Goal: Task Accomplishment & Management: Manage account settings

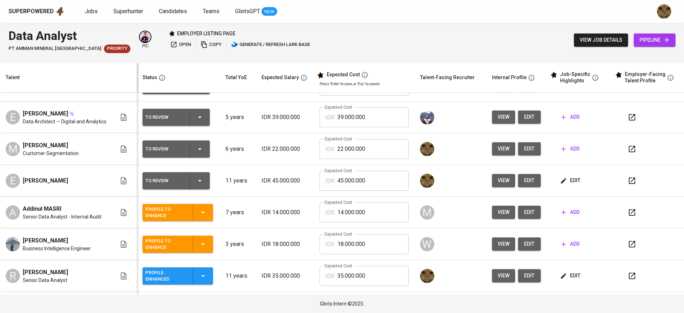
scroll to position [116, 0]
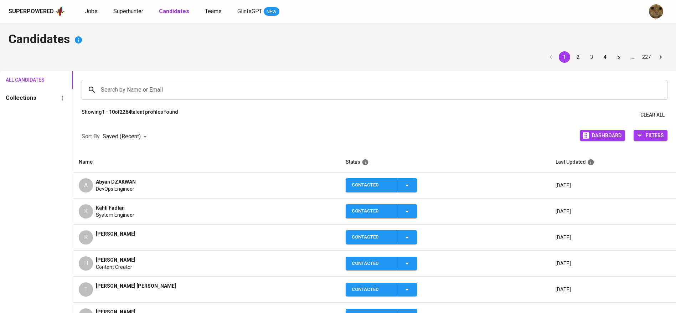
scroll to position [58, 0]
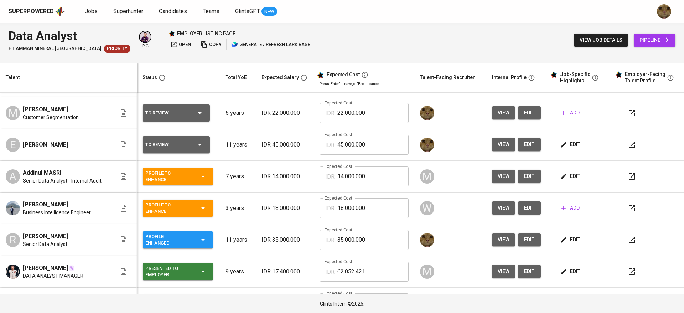
scroll to position [116, 0]
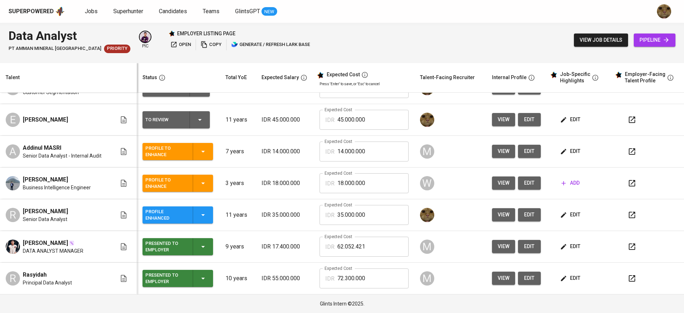
click at [563, 120] on span "edit" at bounding box center [570, 119] width 19 height 9
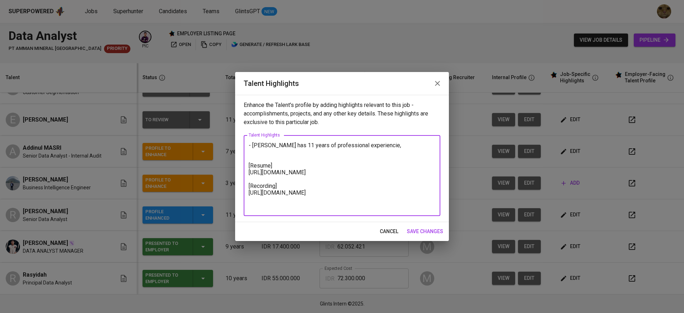
drag, startPoint x: 308, startPoint y: 181, endPoint x: 234, endPoint y: 170, distance: 74.6
click at [234, 170] on div "Talent Highlights Enhance the Talent's profile by adding highlights relevant to…" at bounding box center [342, 156] width 684 height 313
click at [386, 146] on textarea "- Eva has 11 years of professional experience, [Resume] https://glints.sg.larks…" at bounding box center [342, 176] width 187 height 68
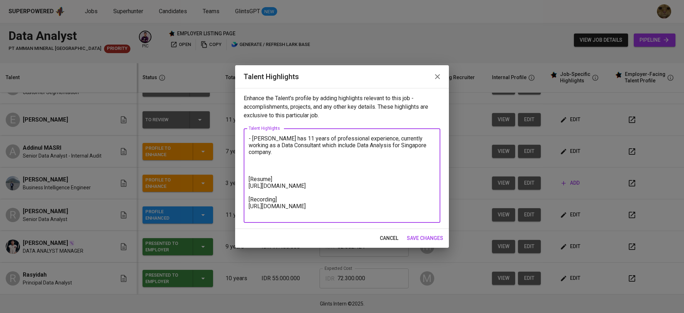
click at [411, 155] on textarea "- Eva has 11 years of professional experience, currently working as a Data Cons…" at bounding box center [342, 175] width 187 height 81
click at [410, 145] on textarea "- Eva has 11 years of professional experience, currently working as a Data Cons…" at bounding box center [342, 175] width 187 height 81
paste textarea "PMI-ACP Certified (Agile Project Management) Industry Experience: Startups, E-c…"
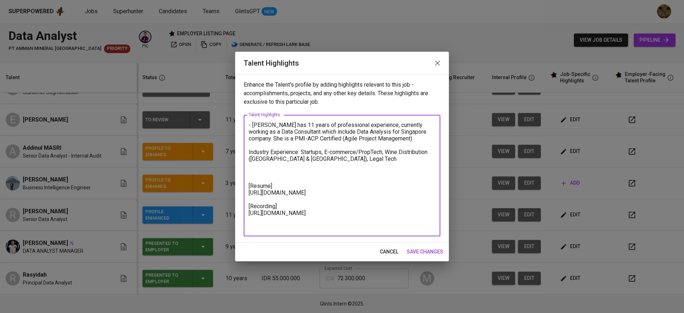
drag, startPoint x: 357, startPoint y: 161, endPoint x: 244, endPoint y: 152, distance: 112.9
click at [244, 152] on div "- Eva has 11 years of professional experience, currently working as a Data Cons…" at bounding box center [342, 175] width 197 height 121
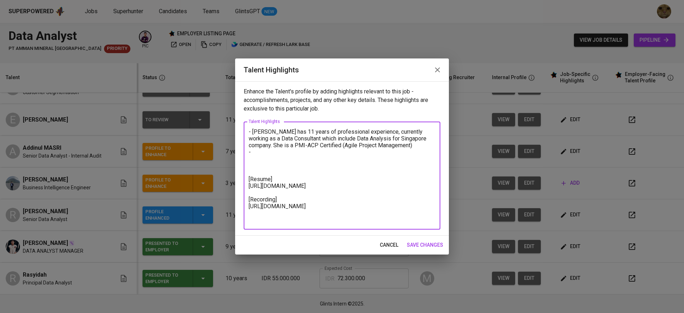
drag, startPoint x: 277, startPoint y: 139, endPoint x: 357, endPoint y: 138, distance: 79.4
click at [357, 138] on textarea "- Eva has 11 years of professional experience, currently working as a Data Cons…" at bounding box center [342, 175] width 187 height 95
click at [412, 140] on textarea "- Eva has 11 years of professional experience, currently working as a Data Cons…" at bounding box center [342, 175] width 187 height 95
paste textarea "With a solid foundation in data analytics, project management, and business int…"
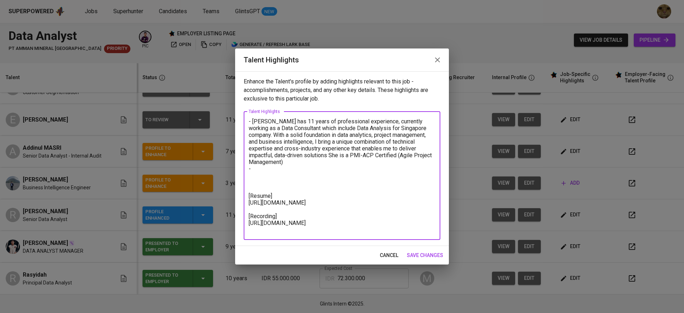
drag, startPoint x: 410, startPoint y: 129, endPoint x: 365, endPoint y: 121, distance: 45.3
click at [365, 121] on textarea "- Eva has 11 years of professional experience, currently working as a Data Cons…" at bounding box center [342, 175] width 187 height 115
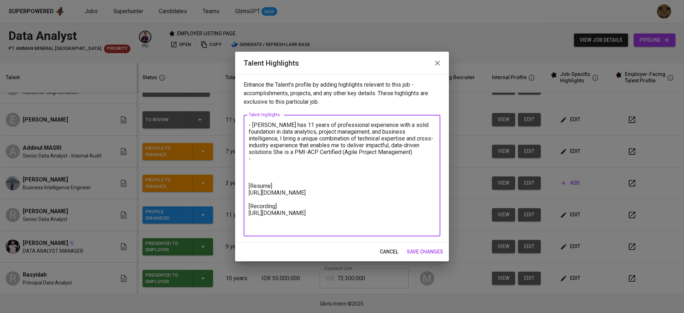
click at [410, 134] on textarea "- Eva has 11 years of professional experience with a solid foundation in data a…" at bounding box center [342, 175] width 187 height 108
click at [413, 137] on textarea "- Eva has 11 years of professional experience with a solid foundation in data a…" at bounding box center [342, 175] width 187 height 108
drag, startPoint x: 276, startPoint y: 146, endPoint x: 425, endPoint y: 142, distance: 148.2
click at [425, 142] on textarea "- Eva has 11 years of professional experience with a solid foundation in data a…" at bounding box center [342, 175] width 187 height 108
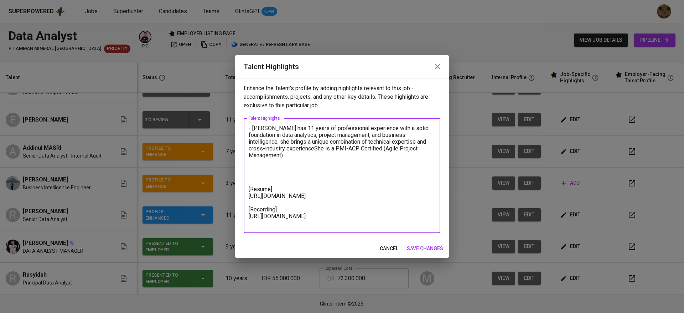
click at [425, 142] on textarea "- Eva has 11 years of professional experience with a solid foundation in data a…" at bounding box center [342, 176] width 187 height 102
click at [275, 149] on textarea "- Eva has 11 years of professional experience with a solid foundation in data a…" at bounding box center [342, 176] width 187 height 102
click at [296, 160] on textarea "- Eva has 11 years of professional experience with a solid foundation in data a…" at bounding box center [342, 176] width 187 height 102
click at [284, 157] on textarea "- Eva has 11 years of professional experience with a solid foundation in data a…" at bounding box center [342, 176] width 187 height 102
paste textarea "Throughout my career, I have had the opportunity to work across varied industri…"
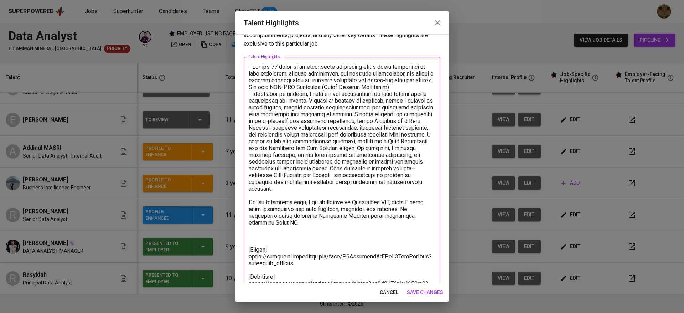
scroll to position [18, 0]
drag, startPoint x: 298, startPoint y: 128, endPoint x: 253, endPoint y: 95, distance: 55.6
click at [253, 95] on textarea at bounding box center [342, 178] width 187 height 230
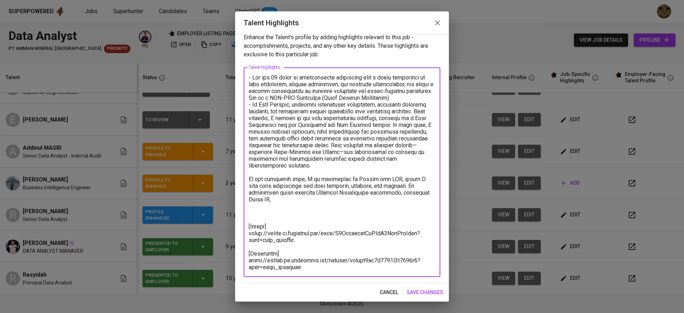
scroll to position [7, 0]
click at [337, 118] on textarea at bounding box center [342, 172] width 187 height 196
click at [322, 128] on textarea at bounding box center [342, 172] width 187 height 196
drag, startPoint x: 265, startPoint y: 151, endPoint x: 374, endPoint y: 168, distance: 110.0
click at [374, 168] on textarea at bounding box center [342, 172] width 187 height 196
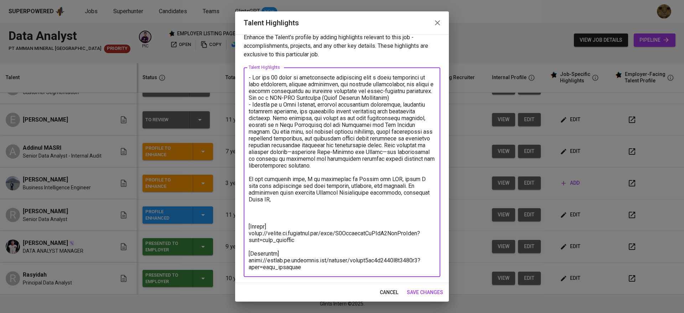
click at [374, 168] on textarea at bounding box center [342, 172] width 187 height 196
paste textarea "On the technical side, I am proficient in Python and SQL, which I have used ext…"
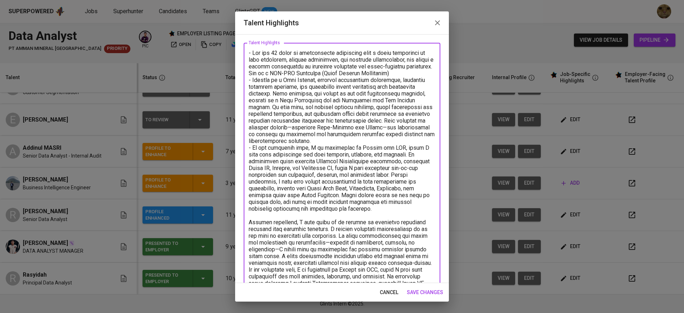
scroll to position [34, 0]
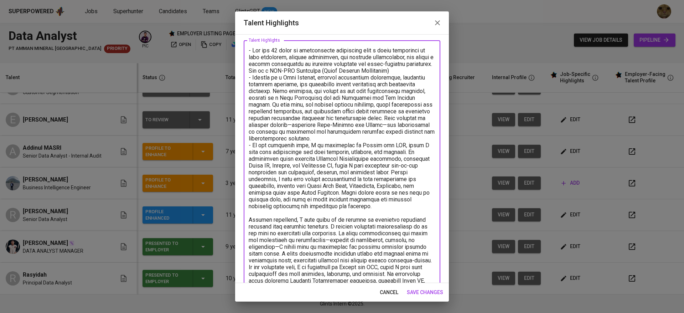
drag, startPoint x: 357, startPoint y: 168, endPoint x: 250, endPoint y: 149, distance: 108.6
click at [250, 149] on textarea at bounding box center [342, 206] width 187 height 318
click at [360, 181] on textarea at bounding box center [342, 206] width 187 height 318
drag, startPoint x: 392, startPoint y: 172, endPoint x: 253, endPoint y: 143, distance: 141.4
click at [253, 143] on textarea at bounding box center [342, 206] width 187 height 318
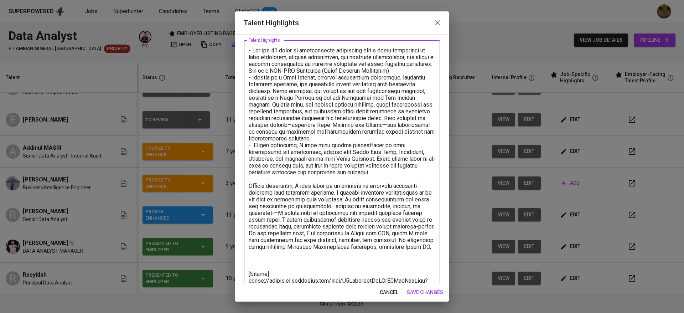
click at [301, 146] on textarea at bounding box center [342, 189] width 187 height 284
drag, startPoint x: 321, startPoint y: 146, endPoint x: 332, endPoint y: 146, distance: 11.8
click at [332, 146] on textarea at bounding box center [342, 192] width 187 height 291
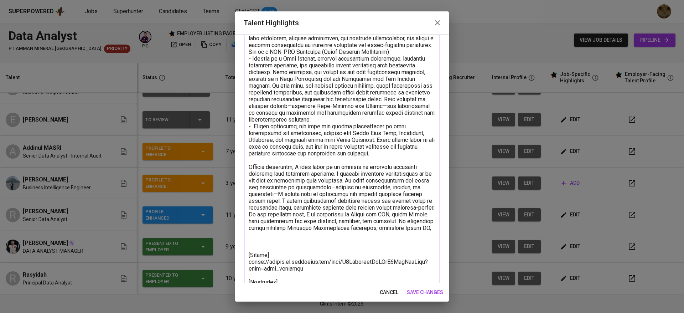
scroll to position [53, 0]
drag, startPoint x: 295, startPoint y: 162, endPoint x: 240, endPoint y: 151, distance: 56.4
click at [240, 151] on div "Enhance the Talent's profile by adding highlights relevant to this job - accomp…" at bounding box center [342, 158] width 214 height 249
click at [283, 156] on textarea at bounding box center [342, 173] width 187 height 291
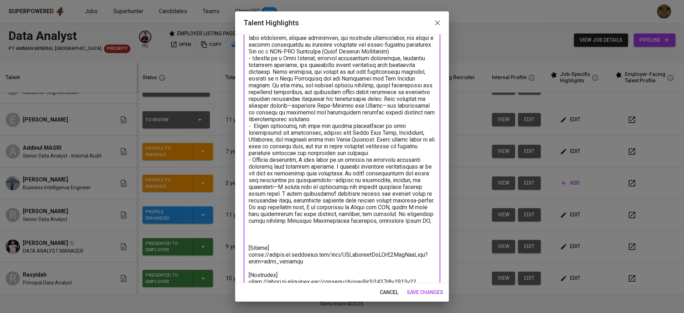
click at [302, 168] on textarea at bounding box center [342, 170] width 187 height 284
drag, startPoint x: 296, startPoint y: 211, endPoint x: 251, endPoint y: 167, distance: 62.5
click at [251, 167] on textarea at bounding box center [342, 170] width 187 height 284
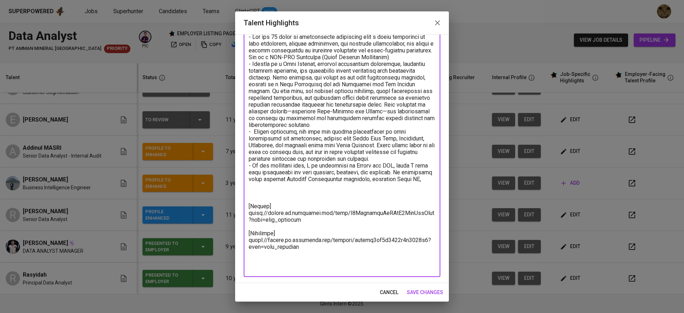
scroll to position [41, 0]
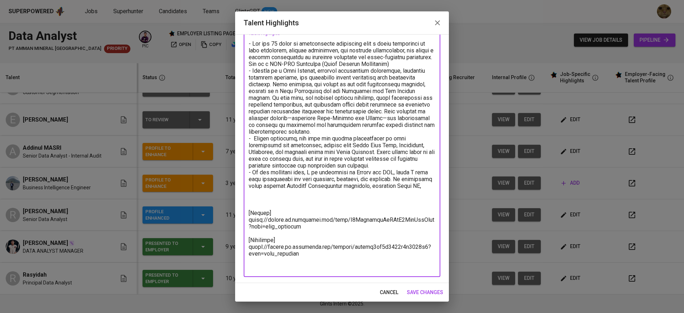
click at [308, 180] on textarea at bounding box center [342, 155] width 187 height 230
drag, startPoint x: 281, startPoint y: 203, endPoint x: 246, endPoint y: 181, distance: 41.5
click at [246, 181] on div "x Talent Highlights" at bounding box center [342, 154] width 197 height 243
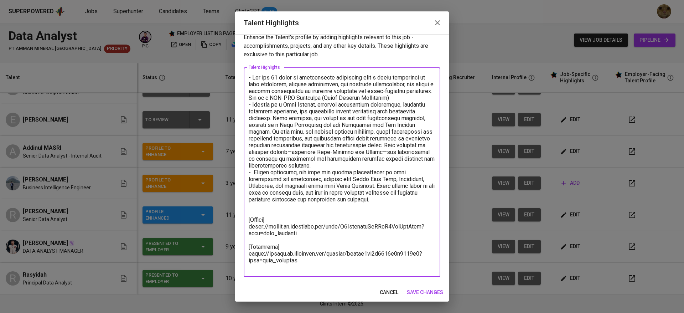
scroll to position [7, 0]
click at [277, 97] on textarea at bounding box center [342, 172] width 187 height 196
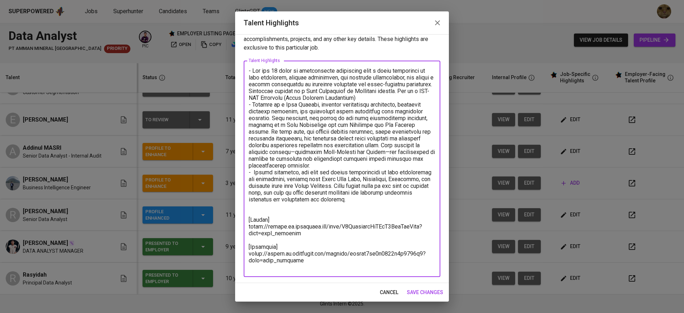
click at [259, 215] on textarea at bounding box center [342, 168] width 187 height 203
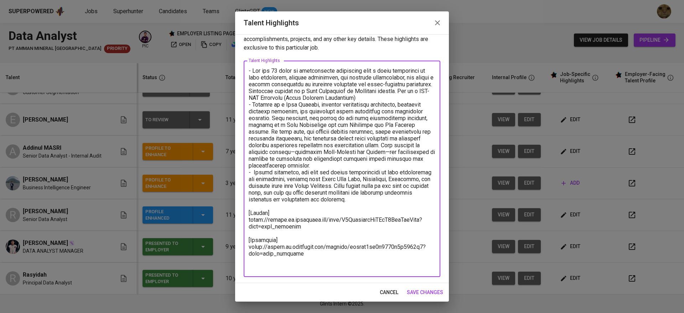
scroll to position [7, 0]
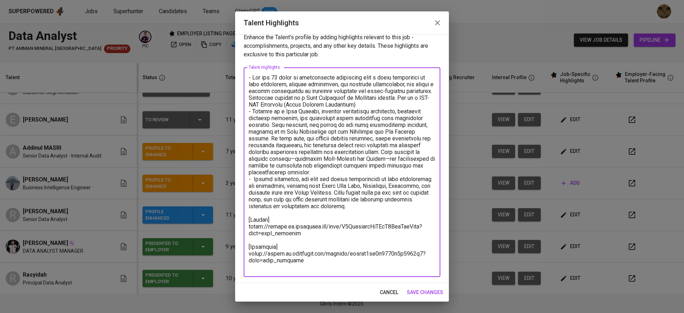
type textarea "- Eva has 11 years of professional experience with a solid foundation in data a…"
click at [415, 288] on span "save changes" at bounding box center [425, 292] width 36 height 9
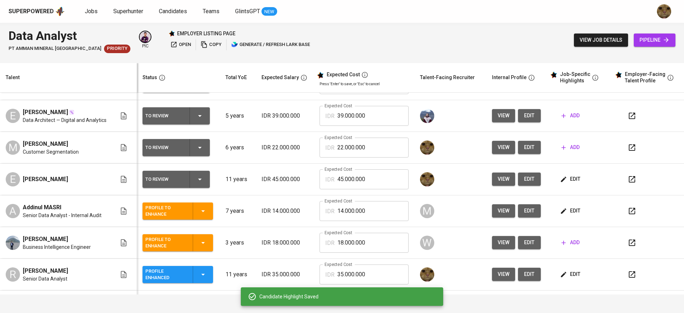
scroll to position [116, 0]
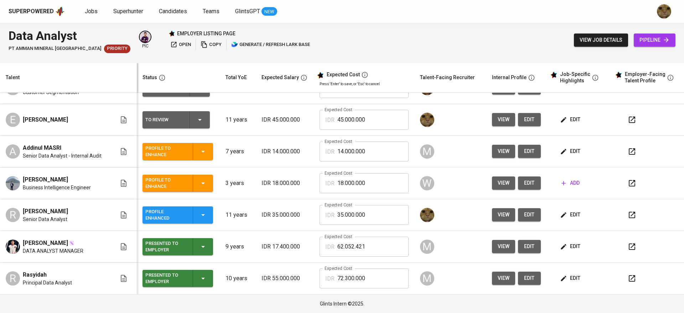
click at [567, 213] on span "edit" at bounding box center [570, 214] width 19 height 9
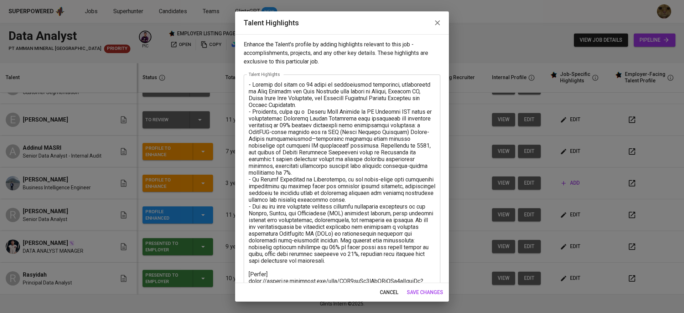
scroll to position [109, 0]
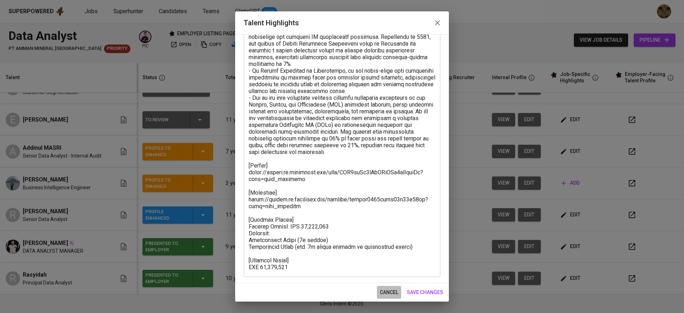
click at [384, 293] on span "cancel" at bounding box center [389, 292] width 19 height 9
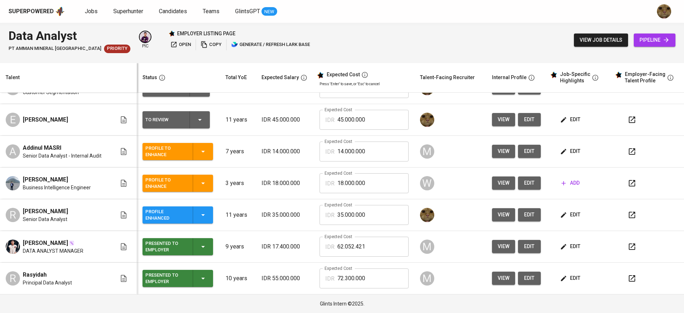
scroll to position [0, 0]
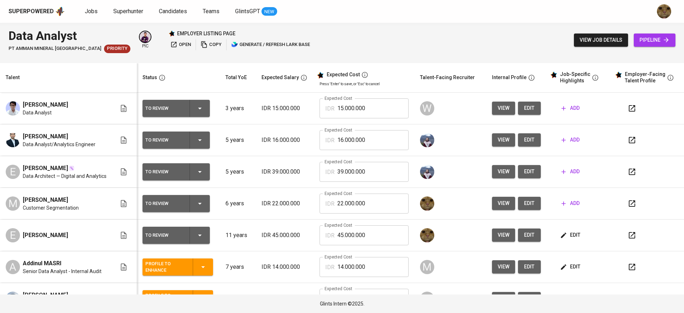
click at [565, 230] on button "edit" at bounding box center [570, 234] width 25 height 13
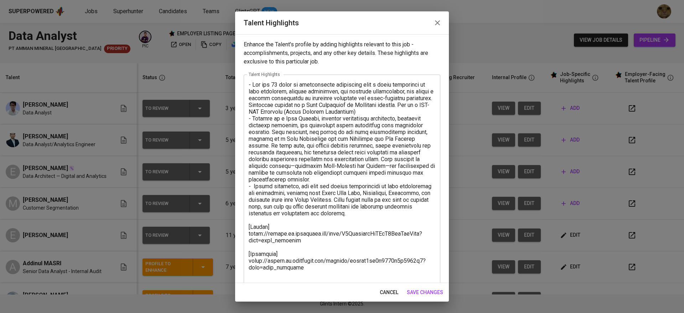
scroll to position [7, 0]
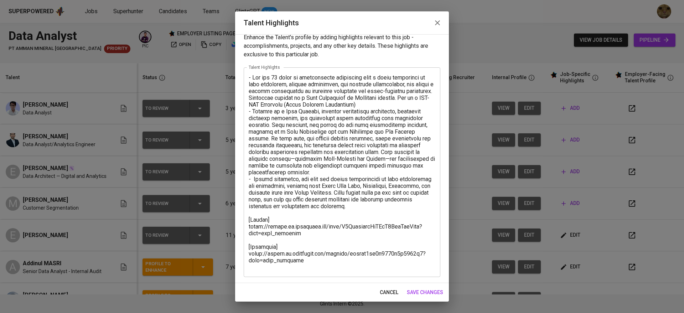
click at [309, 266] on textarea at bounding box center [342, 172] width 187 height 196
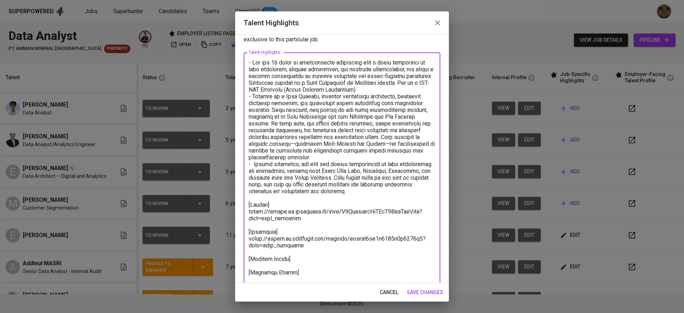
scroll to position [34, 0]
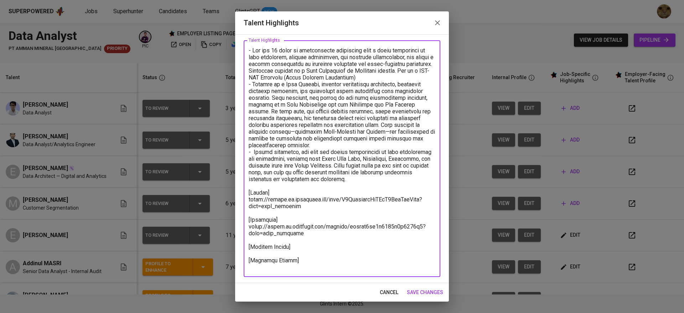
type textarea "- Eva has 11 years of professional experience with a solid foundation in data a…"
click at [416, 287] on button "save changes" at bounding box center [425, 292] width 42 height 13
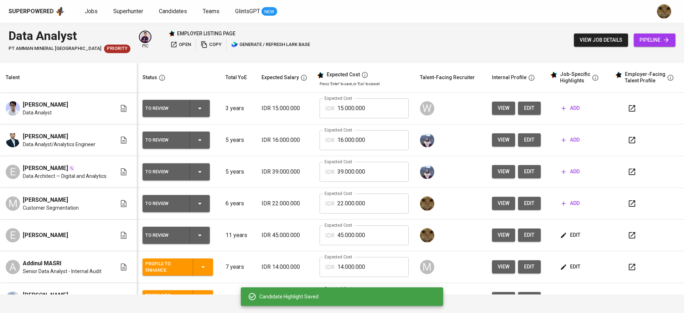
click at [412, 287] on div "Candidate Highlight Saved" at bounding box center [342, 296] width 202 height 19
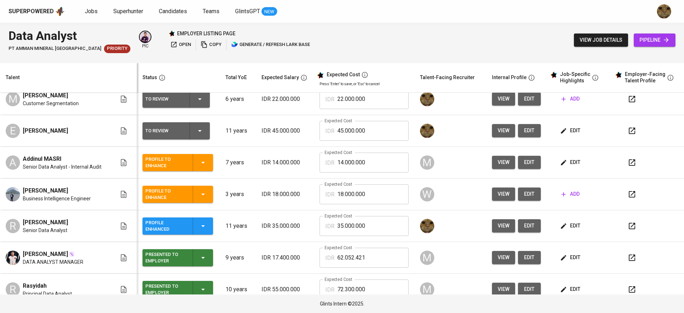
scroll to position [116, 0]
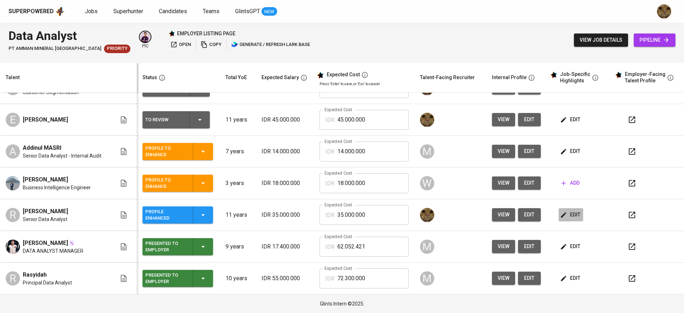
click at [561, 214] on icon "button" at bounding box center [563, 214] width 5 height 5
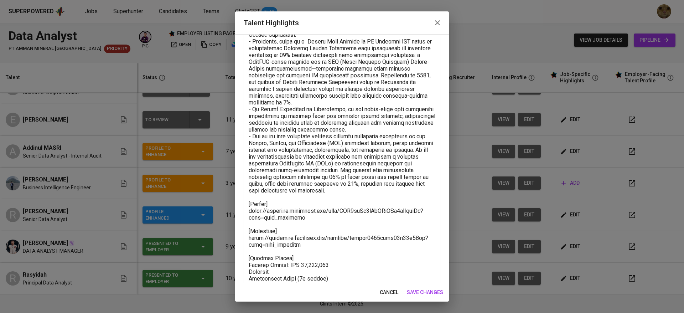
scroll to position [109, 0]
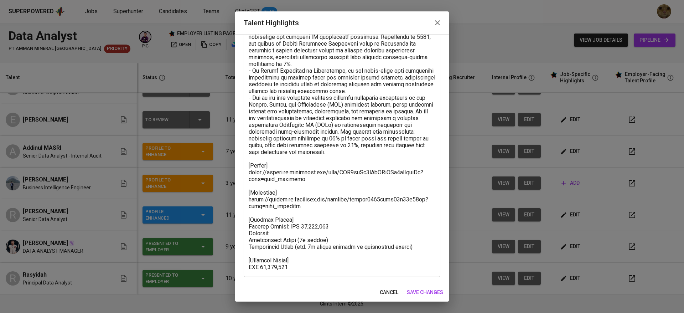
click at [323, 224] on textarea at bounding box center [342, 122] width 187 height 298
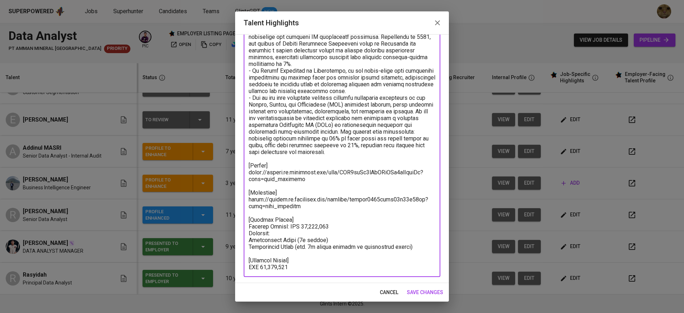
click at [325, 224] on textarea at bounding box center [342, 122] width 187 height 298
click at [309, 269] on textarea at bounding box center [342, 122] width 187 height 298
type textarea "- Reynald has total of 11 years of professional experience, experienced in Data…"
click at [437, 293] on span "save changes" at bounding box center [425, 292] width 36 height 9
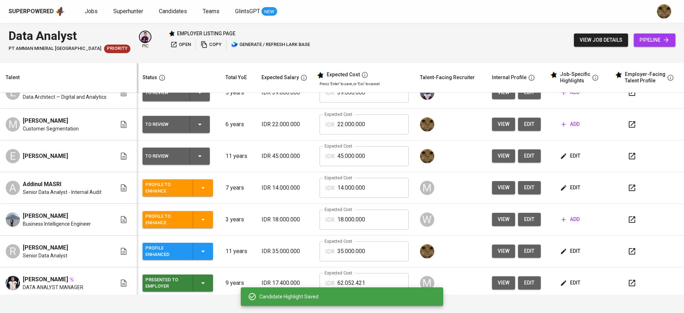
scroll to position [78, 0]
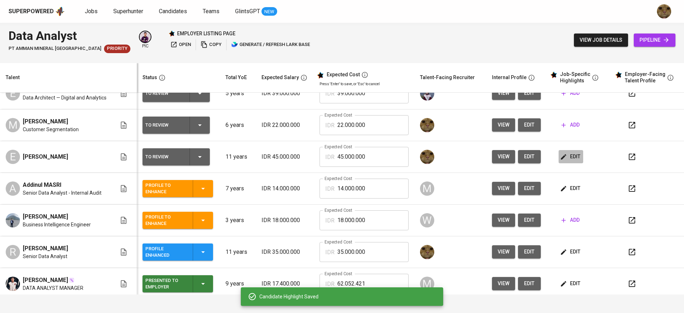
click at [568, 160] on span "edit" at bounding box center [570, 156] width 19 height 9
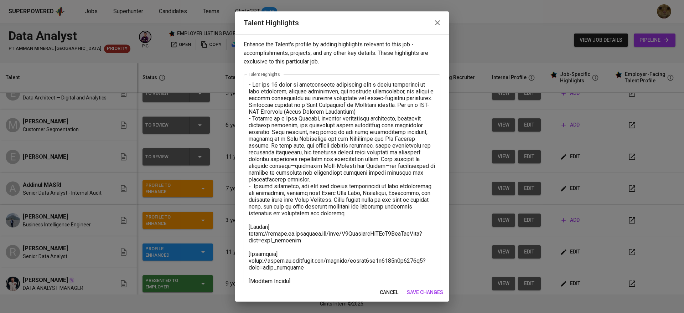
scroll to position [34, 0]
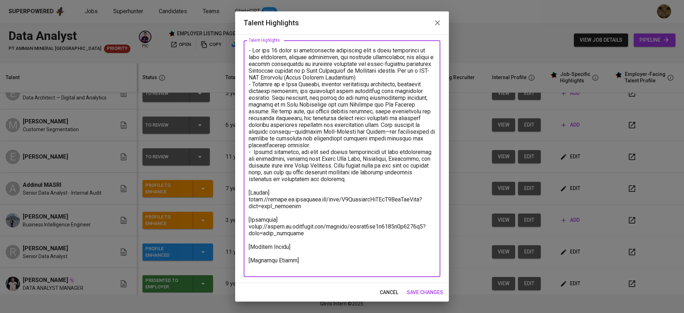
click at [307, 250] on textarea at bounding box center [342, 158] width 187 height 223
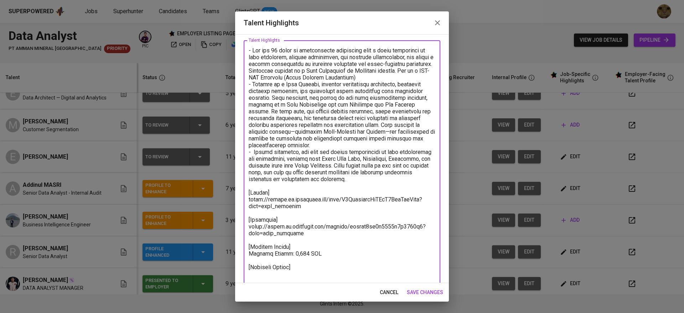
click at [293, 264] on textarea at bounding box center [342, 162] width 187 height 230
click at [295, 264] on textarea at bounding box center [342, 162] width 187 height 230
click at [295, 259] on textarea at bounding box center [342, 162] width 187 height 230
click at [324, 264] on textarea at bounding box center [342, 162] width 187 height 230
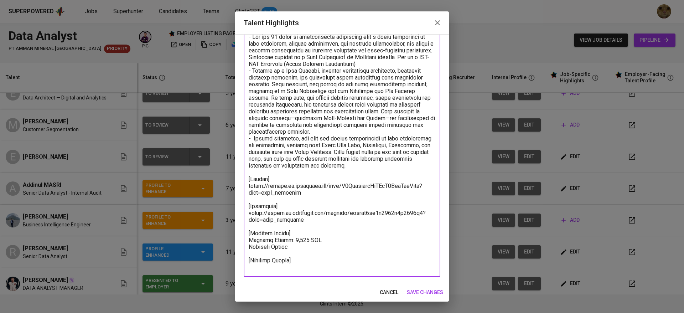
click at [301, 254] on textarea at bounding box center [342, 151] width 187 height 237
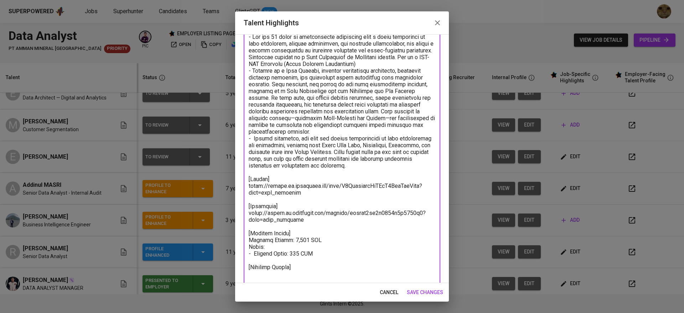
scroll to position [54, 0]
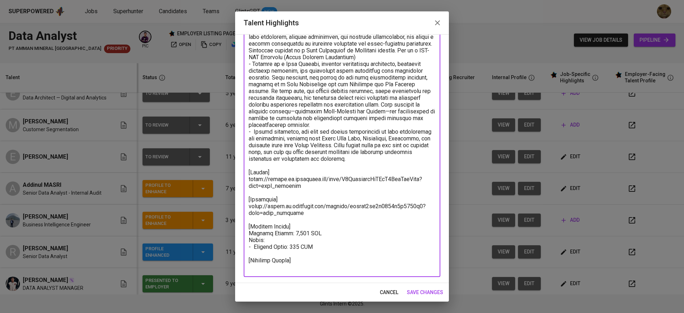
click at [309, 262] on textarea at bounding box center [342, 149] width 187 height 244
click at [305, 267] on textarea at bounding box center [342, 149] width 187 height 244
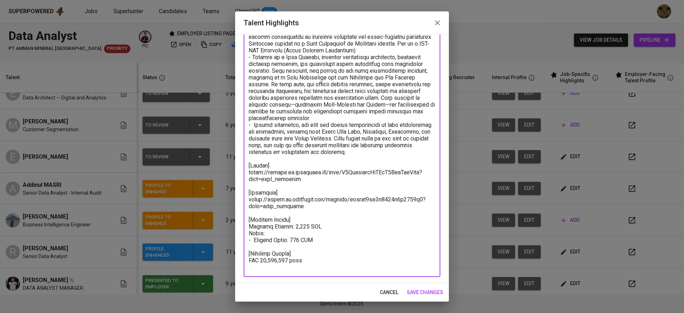
click at [261, 266] on textarea at bounding box center [342, 145] width 187 height 250
type textarea "- Eva has 11 years of professional experience with a solid foundation in data a…"
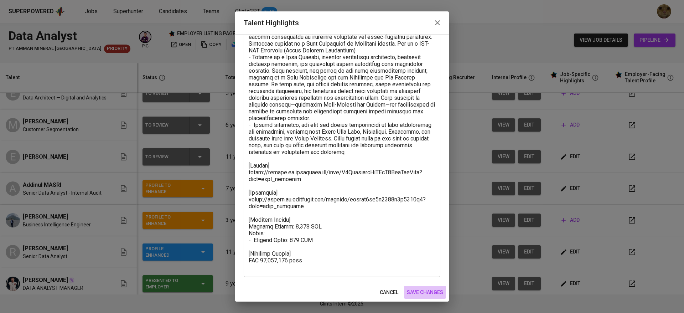
click at [410, 291] on span "save changes" at bounding box center [425, 292] width 36 height 9
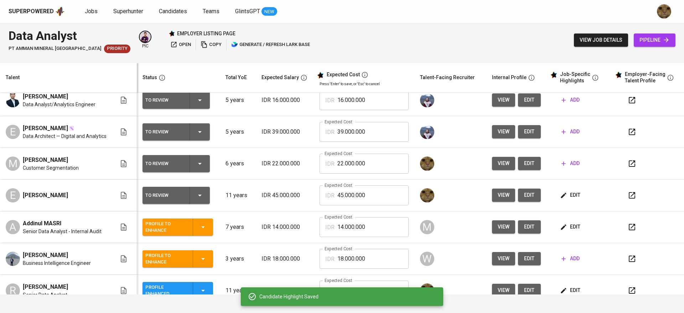
scroll to position [116, 0]
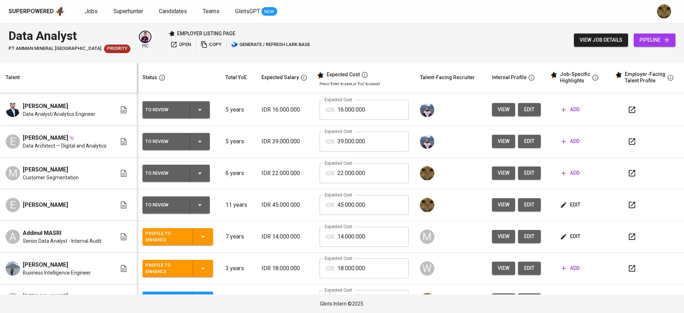
scroll to position [40, 0]
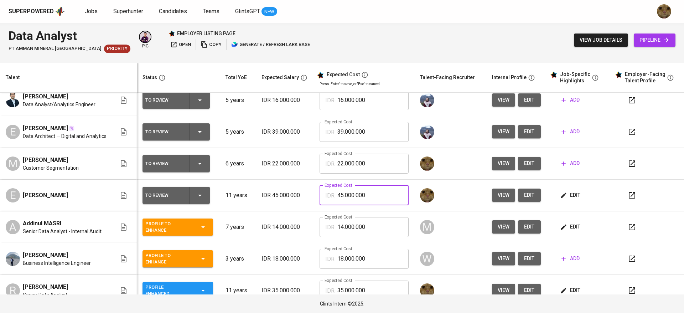
drag, startPoint x: 379, startPoint y: 194, endPoint x: 334, endPoint y: 191, distance: 44.2
click at [337, 191] on input "45.000.000" at bounding box center [372, 195] width 71 height 20
type input "40.000.000"
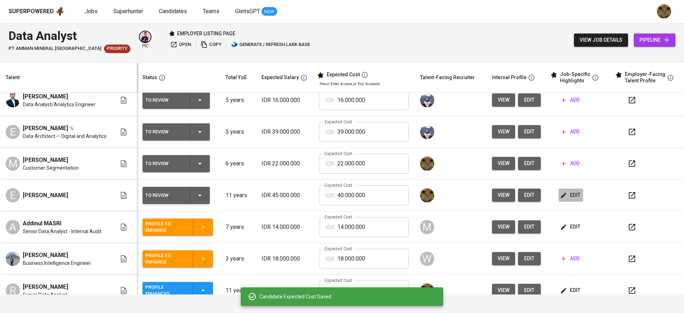
click at [560, 192] on icon "button" at bounding box center [563, 195] width 7 height 7
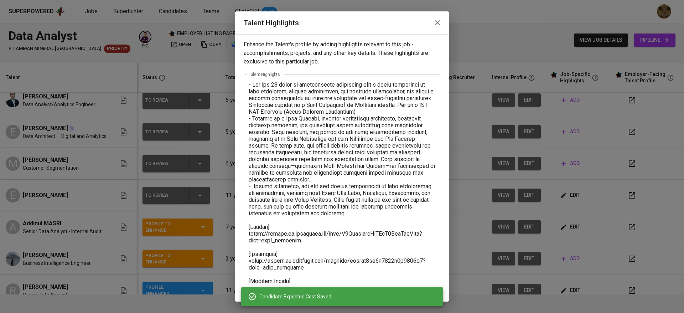
scroll to position [61, 0]
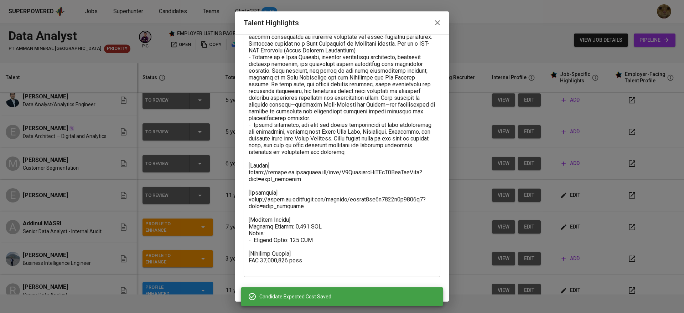
click at [440, 26] on icon "button" at bounding box center [437, 23] width 9 height 9
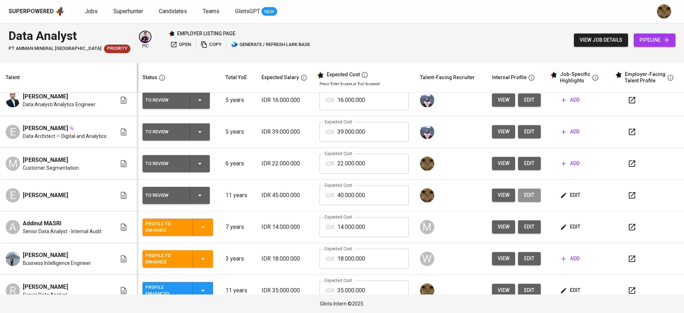
click at [524, 196] on span "edit" at bounding box center [529, 195] width 11 height 9
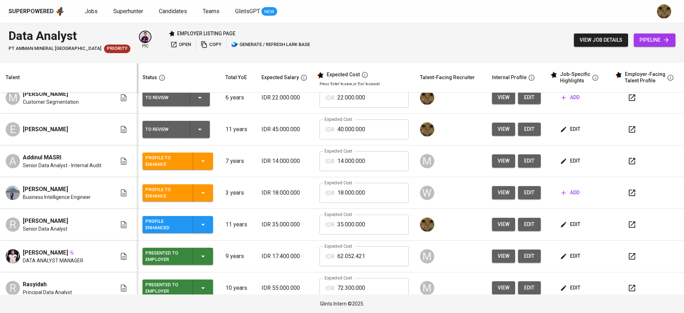
scroll to position [105, 0]
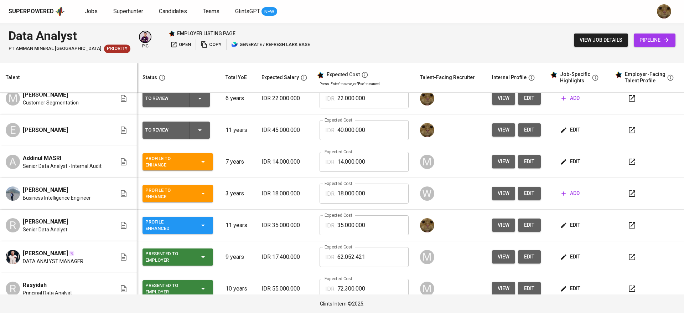
click at [617, 142] on td at bounding box center [648, 130] width 72 height 32
click at [628, 129] on icon "button" at bounding box center [632, 130] width 9 height 9
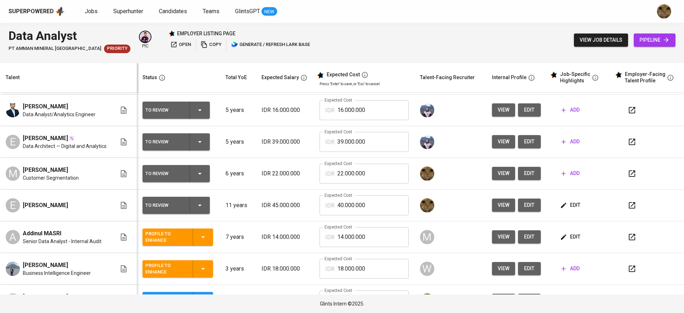
scroll to position [29, 0]
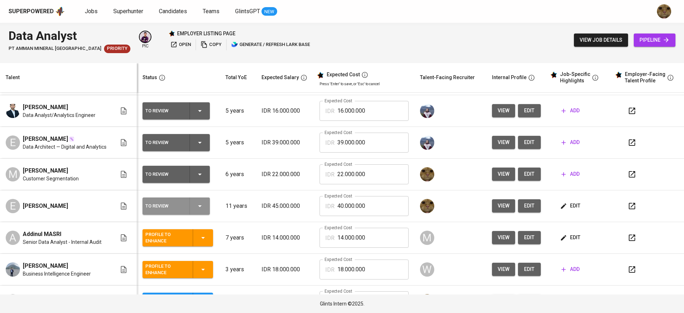
click at [203, 202] on icon "button" at bounding box center [200, 206] width 9 height 9
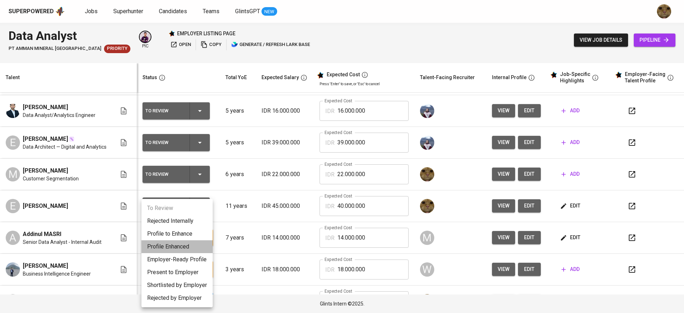
click at [169, 244] on li "Profile Enhanced" at bounding box center [176, 246] width 71 height 13
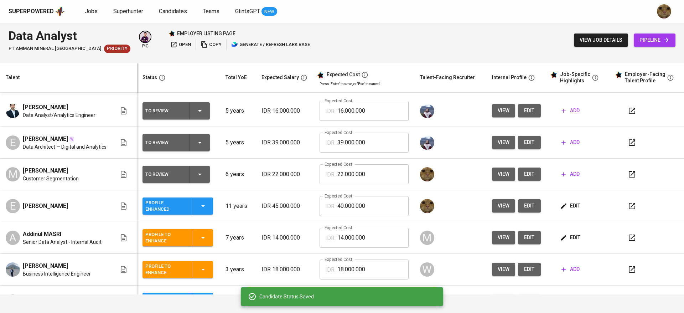
click at [529, 207] on button "edit" at bounding box center [529, 205] width 23 height 13
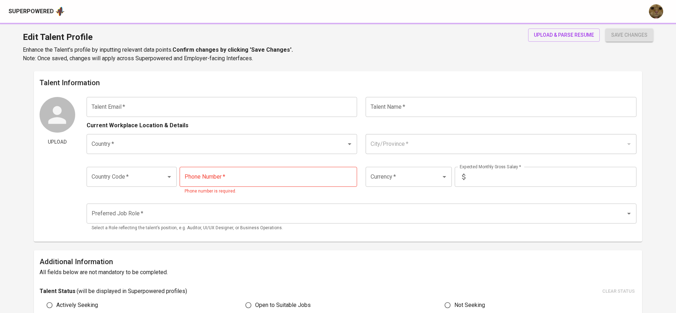
type input "[EMAIL_ADDRESS][DOMAIN_NAME]"
type input "[PERSON_NAME]"
type input "[GEOGRAPHIC_DATA]"
type input "[GEOGRAPHIC_DATA], [GEOGRAPHIC_DATA]"
type input "+62"
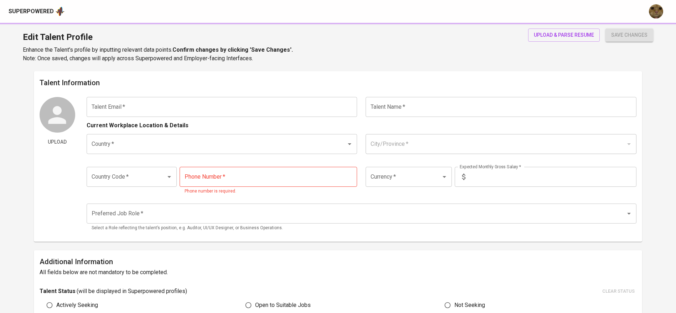
type input "[PHONE_NUMBER]"
type input "IDR"
type input "Data Analyst"
type input "11"
type input "2 Weeks"
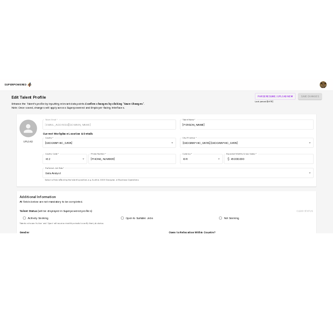
scroll to position [15, 0]
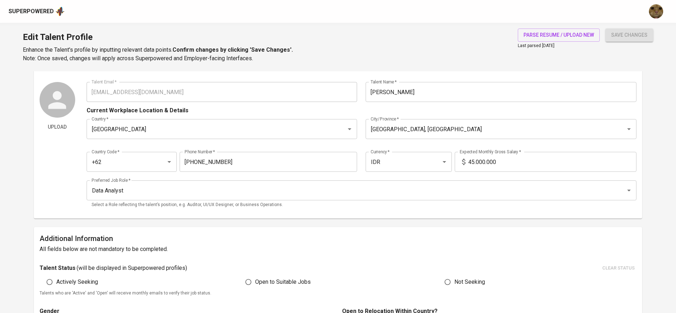
click at [478, 164] on input "45.000.000" at bounding box center [552, 162] width 168 height 20
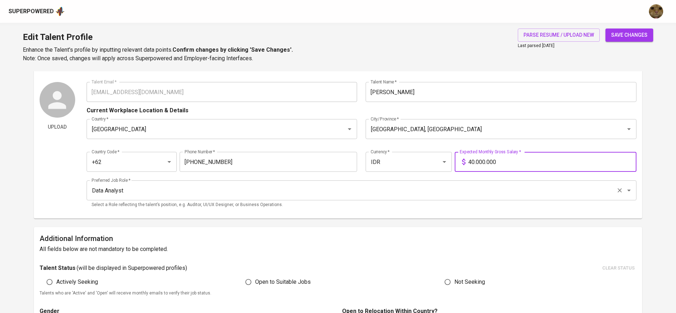
type input "40.000.000"
click at [605, 28] on button "save changes" at bounding box center [629, 34] width 48 height 13
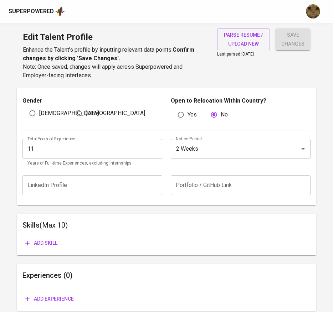
scroll to position [272, 0]
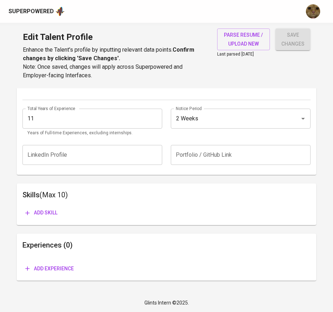
click at [64, 259] on div "Add experience" at bounding box center [166, 263] width 288 height 25
click at [50, 265] on span "Add experience" at bounding box center [49, 268] width 48 height 9
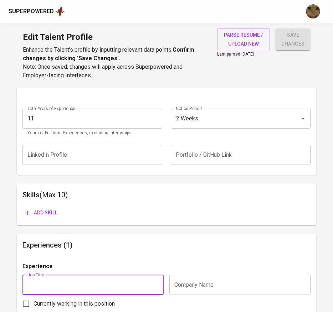
click at [139, 154] on input "text" at bounding box center [92, 155] width 140 height 20
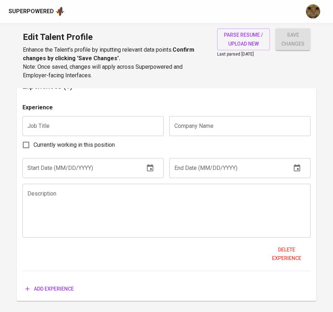
scroll to position [433, 0]
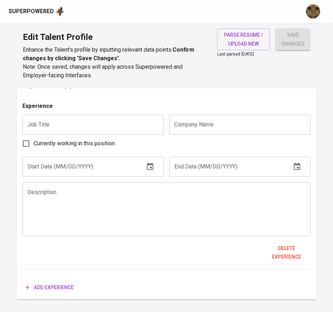
click at [130, 124] on input "text" at bounding box center [92, 125] width 141 height 20
paste input "Senior Data Consultant"
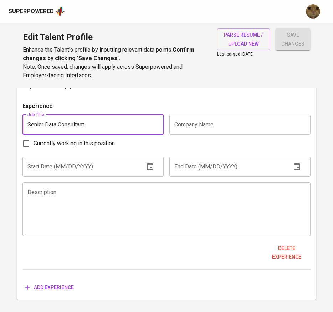
type input "Senior Data Consultant"
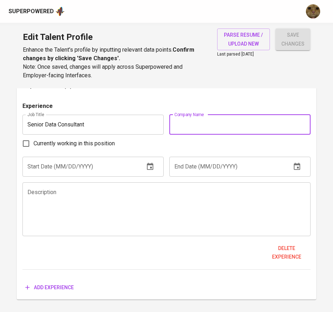
click at [234, 118] on input "text" at bounding box center [239, 125] width 141 height 20
paste input "Isixi Private Limited"
type input "Isixi Private Limited"
click at [80, 159] on input "text" at bounding box center [80, 167] width 116 height 20
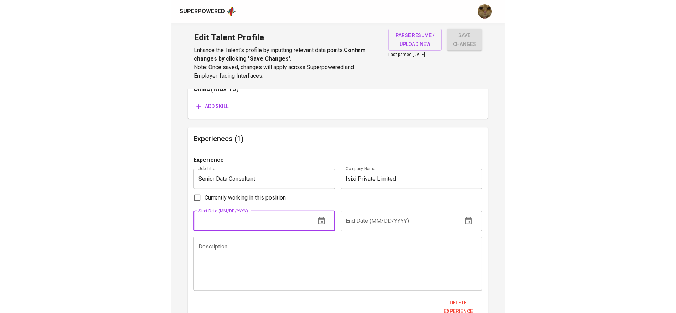
scroll to position [362, 0]
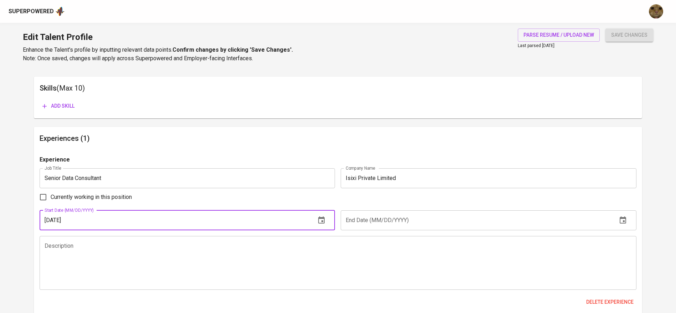
type input "11/01/2023"
click at [41, 197] on input "Currently working in this position" at bounding box center [43, 196] width 15 height 15
checkbox input "true"
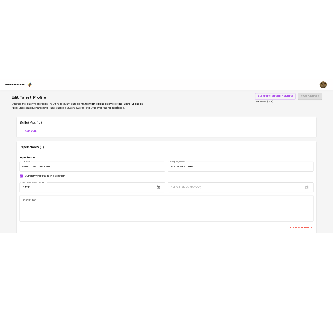
scroll to position [379, 0]
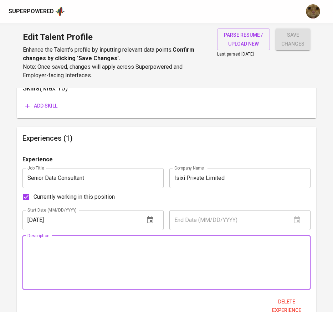
click at [89, 254] on textarea at bounding box center [166, 262] width 278 height 41
paste textarea "Designed and built data pipelines integrating manual datasets, improving report…"
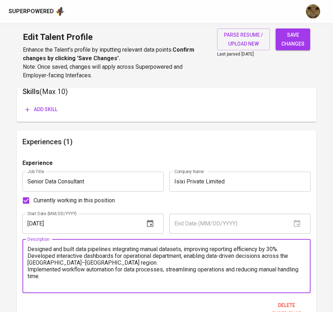
scroll to position [376, 0]
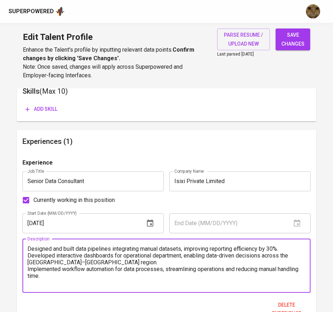
click at [31, 252] on textarea "Designed and built data pipelines integrating manual datasets, improving report…" at bounding box center [166, 265] width 278 height 41
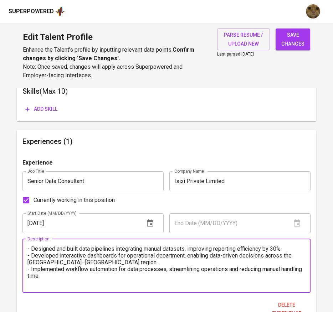
click at [61, 272] on textarea "- Designed and built data pipelines integrating manual datasets, improving repo…" at bounding box center [166, 265] width 278 height 41
click at [58, 274] on textarea "- Designed and built data pipelines integrating manual datasets, improving repo…" at bounding box center [166, 265] width 278 height 41
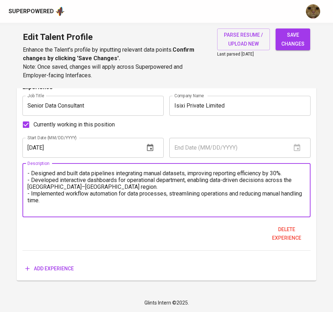
type textarea "- Designed and built data pipelines integrating manual datasets, improving repo…"
click at [50, 274] on button "Add experience" at bounding box center [49, 268] width 54 height 13
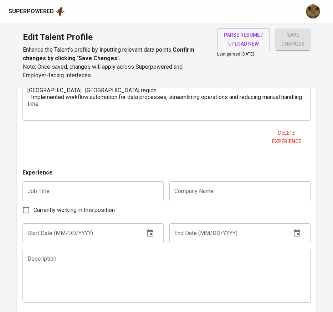
scroll to position [565, 0]
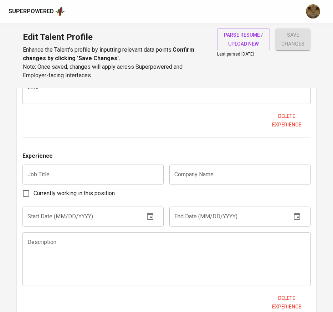
click at [54, 171] on input "text" at bounding box center [92, 175] width 141 height 20
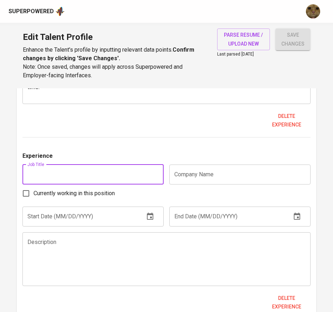
paste input "Senior Data Analyst"
type input "Senior Data Analyst"
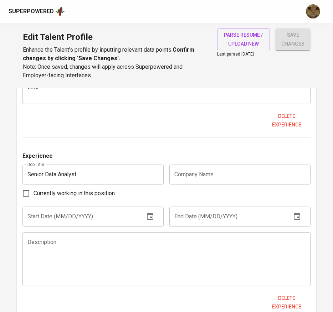
click at [179, 175] on input "text" at bounding box center [239, 175] width 141 height 20
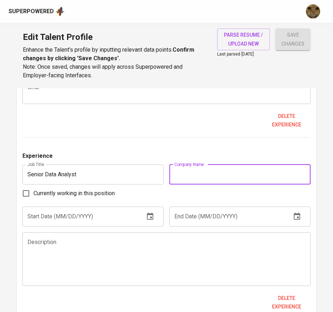
paste input "inhome"
drag, startPoint x: 178, startPoint y: 173, endPoint x: 184, endPoint y: 180, distance: 8.6
click at [178, 174] on input "inhome" at bounding box center [239, 175] width 141 height 20
type input "Pinhome"
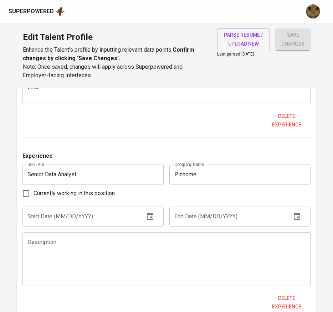
click at [155, 263] on textarea at bounding box center [166, 259] width 278 height 41
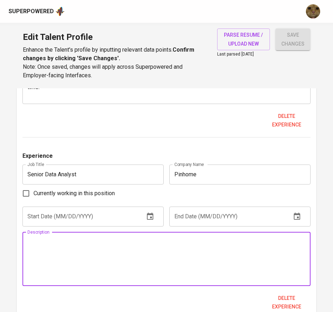
paste textarea "Built centralized BI dashboards aligned with company KPIs, reducing database re…"
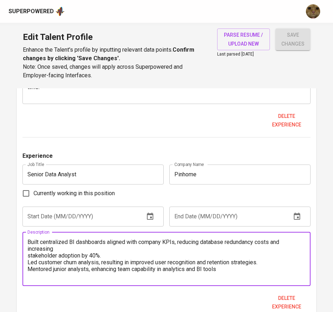
click at [29, 247] on textarea "Built centralized BI dashboards aligned with company KPIs, reducing database re…" at bounding box center [166, 259] width 278 height 41
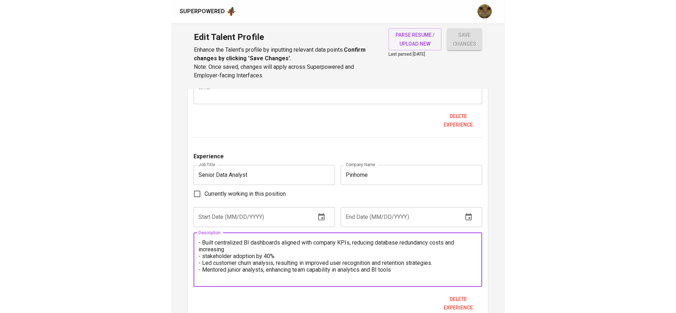
scroll to position [548, 0]
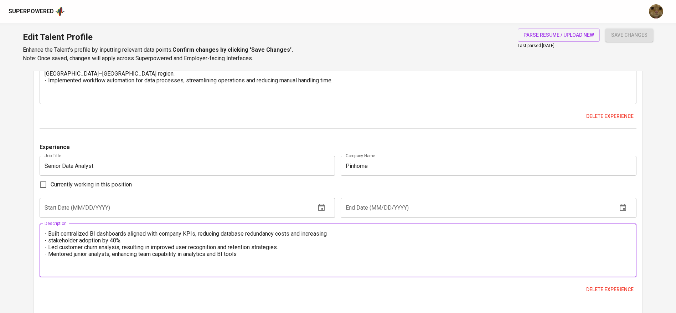
type textarea "- Built centralized BI dashboards aligned with company KPIs, reducing database …"
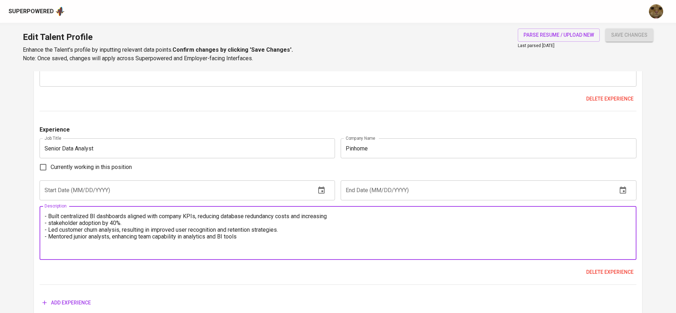
scroll to position [565, 0]
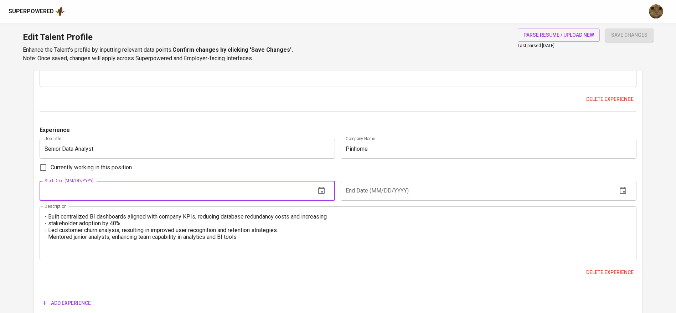
click at [57, 188] on input "text" at bounding box center [175, 191] width 271 height 20
type input "04/01/2022"
click at [382, 204] on div "Experience Job Title Senior Data Analyst Job Title Company Name Pinhome Company…" at bounding box center [338, 205] width 597 height 159
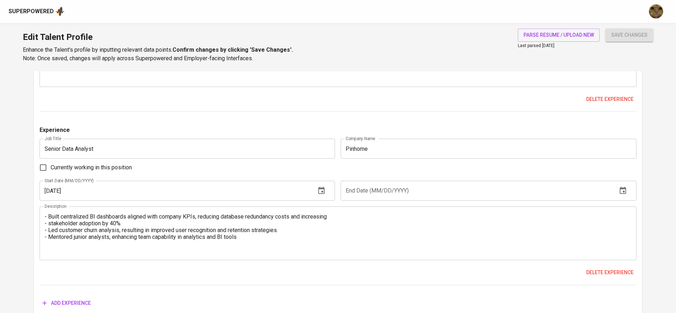
click at [373, 192] on input "text" at bounding box center [475, 191] width 271 height 20
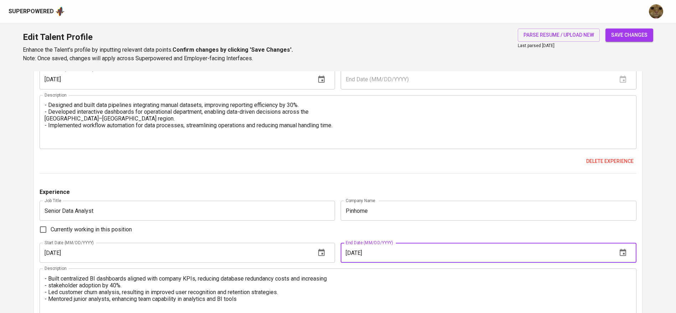
scroll to position [504, 0]
click at [350, 251] on input "09/01/2022" at bounding box center [475, 251] width 271 height 20
click at [382, 252] on input "12/01/2022" at bounding box center [475, 251] width 271 height 20
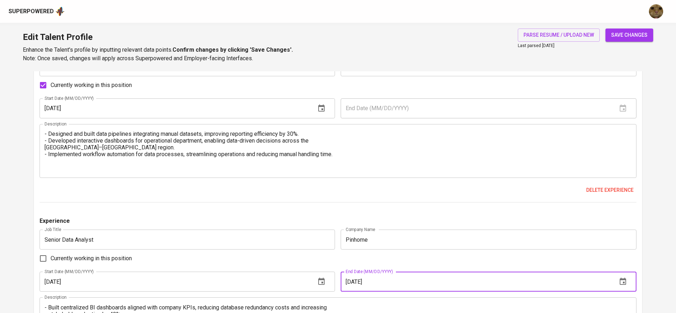
scroll to position [511, 0]
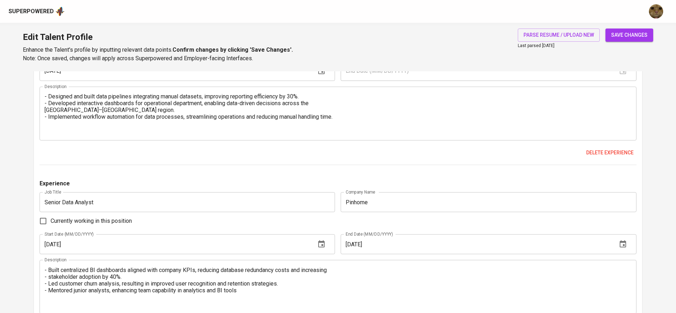
click at [616, 33] on span "save changes" at bounding box center [629, 35] width 36 height 9
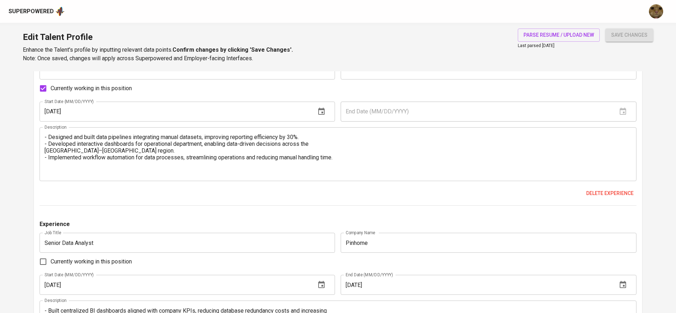
scroll to position [470, 0]
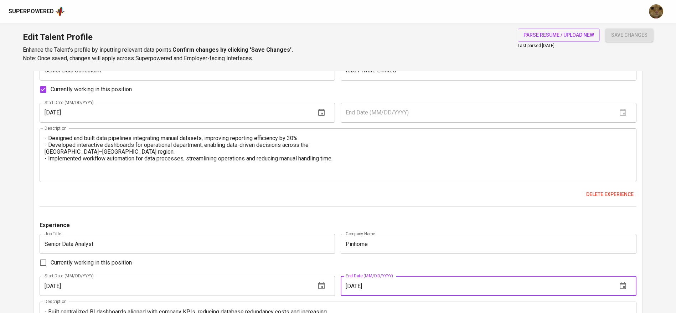
click at [355, 285] on input "12/01/2022" at bounding box center [475, 286] width 271 height 20
click at [386, 285] on input "10/01/2022" at bounding box center [475, 286] width 271 height 20
type input "10/01/2023"
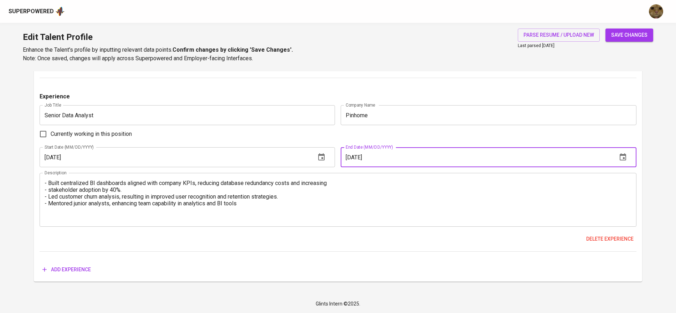
click at [75, 264] on button "Add experience" at bounding box center [67, 269] width 54 height 13
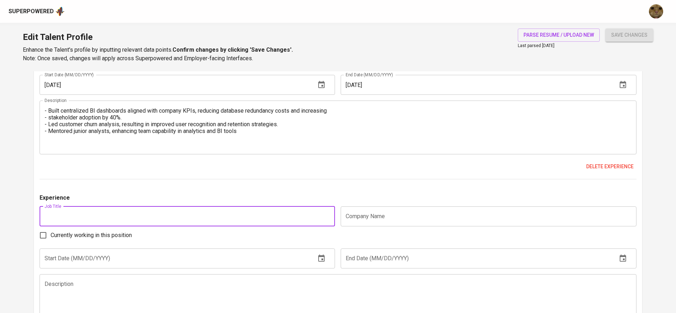
scroll to position [674, 0]
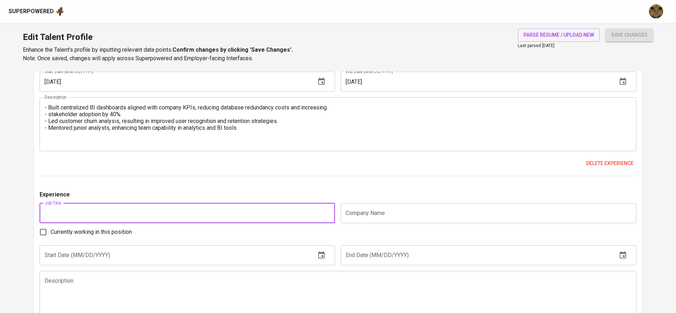
click at [116, 217] on input "text" at bounding box center [188, 213] width 296 height 20
paste input "Project Manager"
type input "Project Manager"
click at [393, 205] on input "text" at bounding box center [488, 213] width 296 height 20
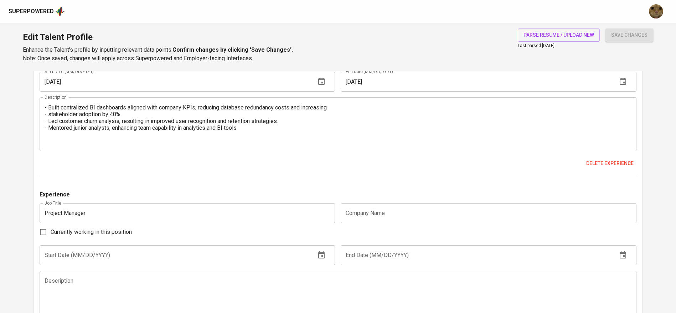
click at [260, 191] on div "Experience" at bounding box center [338, 196] width 597 height 13
click at [359, 210] on input "text" at bounding box center [488, 213] width 296 height 20
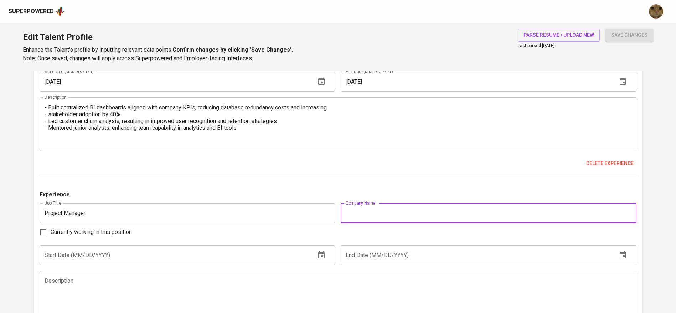
paste input "PT Lima Ventura Indonesia (perqara.com"
type input "PT Lima Ventura Indonesia (perqara.com"
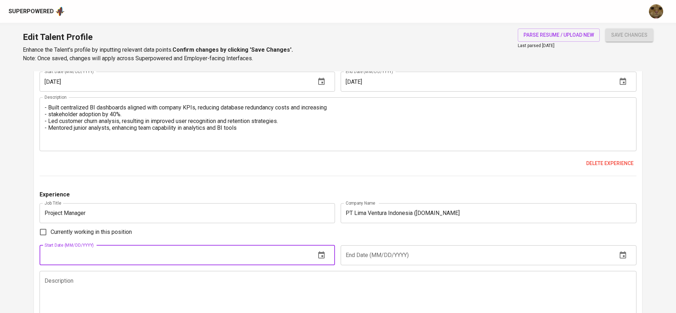
click at [125, 247] on input "text" at bounding box center [175, 255] width 271 height 20
type input "07/01/2020"
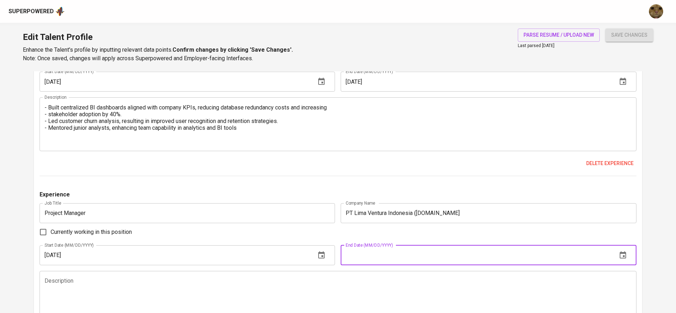
click at [393, 250] on input "text" at bounding box center [475, 255] width 271 height 20
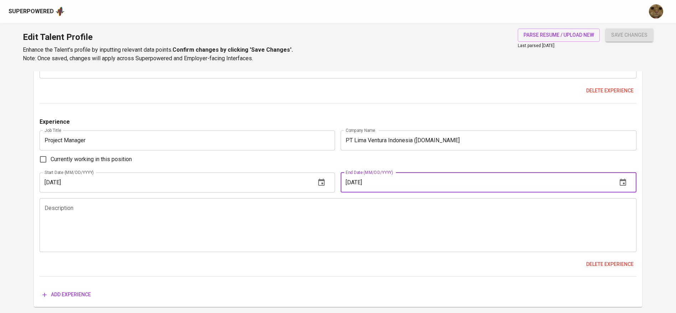
scroll to position [747, 0]
type input "02/01/2022"
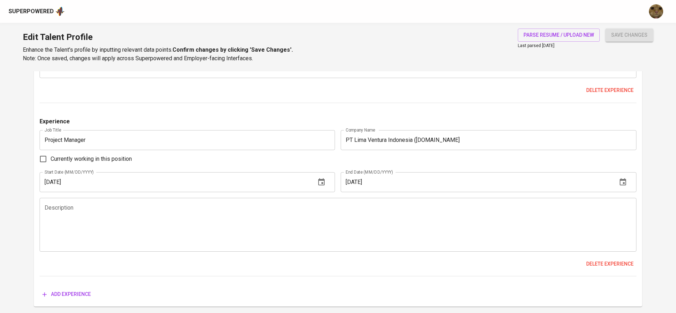
click at [103, 225] on textarea at bounding box center [338, 224] width 587 height 41
paste textarea "Managed end-to-end project lifecycles for the development of a mobile app and w…"
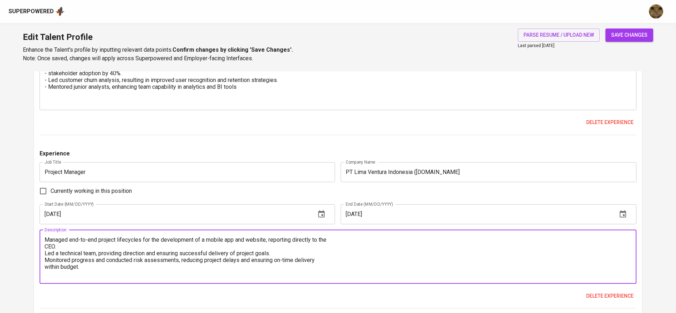
scroll to position [713, 0]
click at [56, 235] on div "Managed end-to-end project lifecycles for the development of a mobile app and w…" at bounding box center [338, 258] width 597 height 54
click at [47, 239] on textarea "Managed end-to-end project lifecycles for the development of a mobile app and w…" at bounding box center [338, 258] width 587 height 41
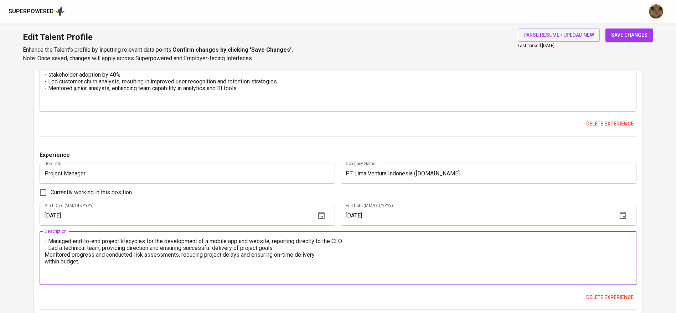
click at [46, 253] on textarea "- Managed end-to-end project lifecycles for the development of a mobile app and…" at bounding box center [338, 258] width 587 height 41
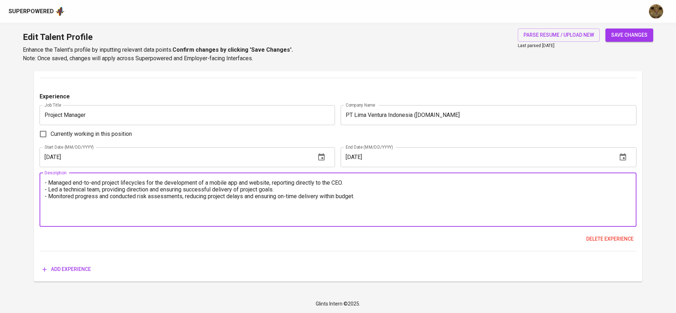
type textarea "- Managed end-to-end project lifecycles for the development of a mobile app and…"
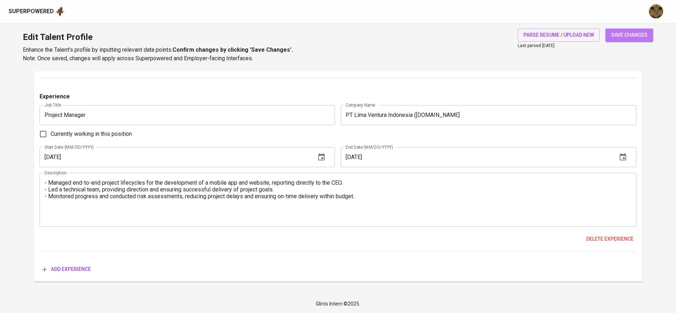
click at [629, 32] on span "save changes" at bounding box center [629, 35] width 36 height 9
click at [63, 265] on span "Add experience" at bounding box center [66, 269] width 48 height 9
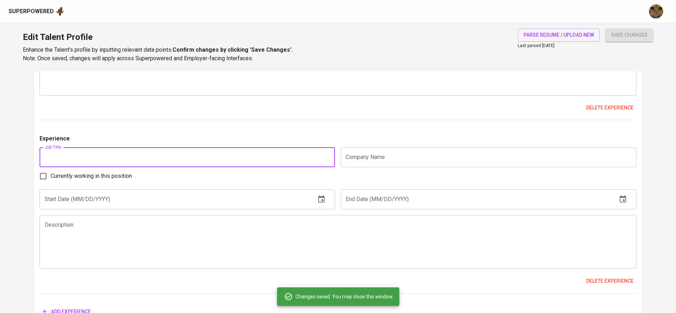
scroll to position [904, 0]
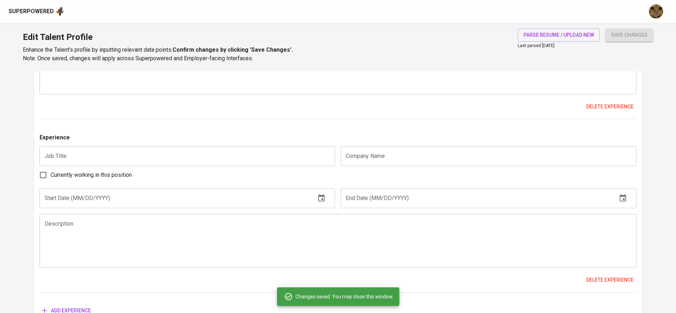
click at [168, 155] on input "text" at bounding box center [188, 156] width 296 height 20
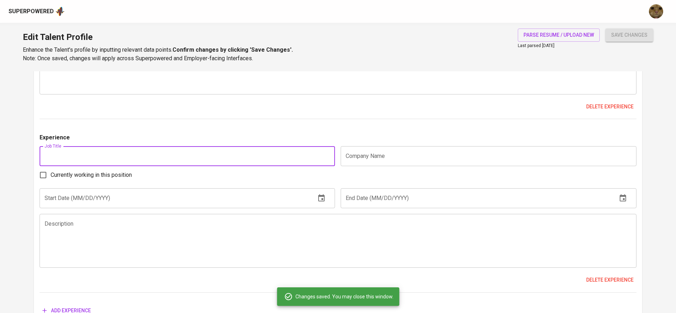
click at [421, 148] on input "text" at bounding box center [488, 156] width 296 height 20
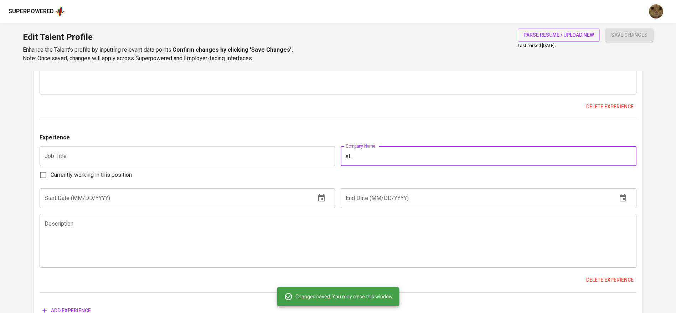
type input "a"
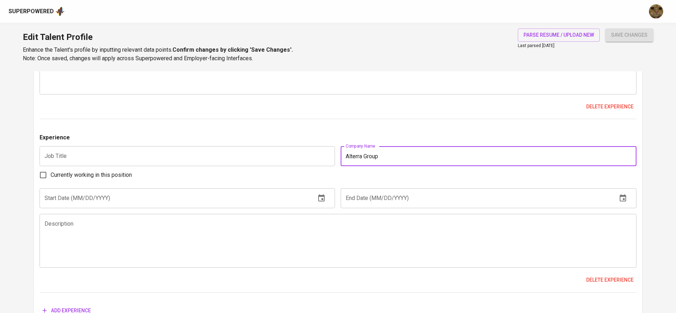
type input "Alterra Group"
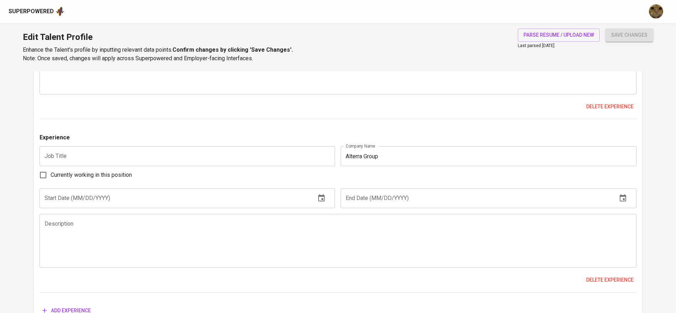
click at [142, 156] on input "text" at bounding box center [188, 156] width 296 height 20
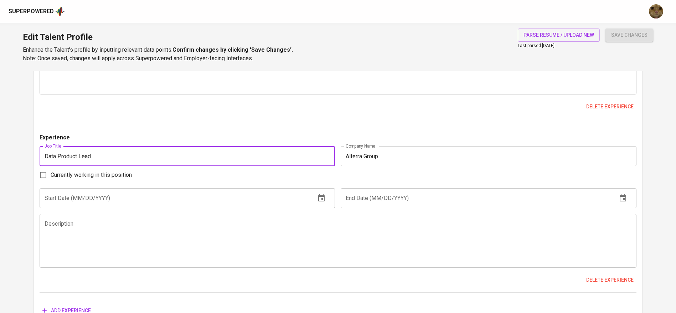
type input "Data Product Lead"
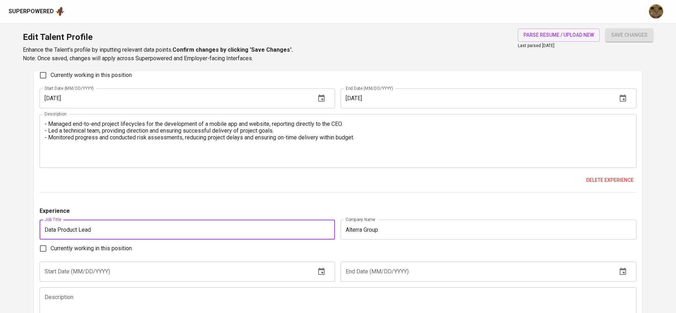
scroll to position [830, 0]
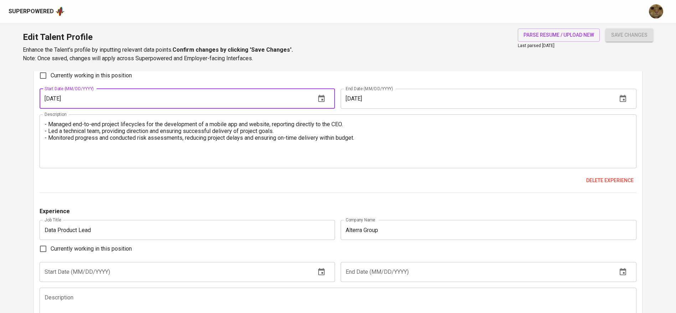
drag, startPoint x: 111, startPoint y: 103, endPoint x: 30, endPoint y: 100, distance: 81.3
click at [376, 266] on input "text" at bounding box center [475, 272] width 271 height 20
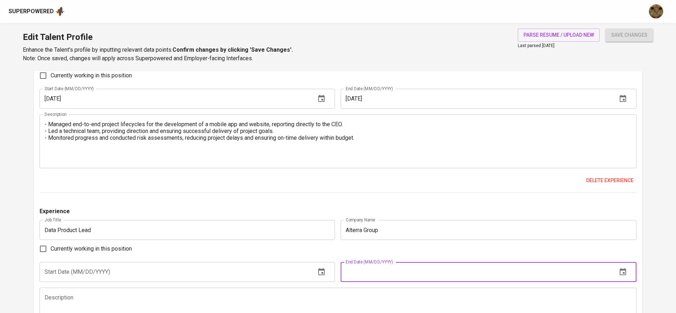
paste input "07/01/2020"
type input "07/01/2020"
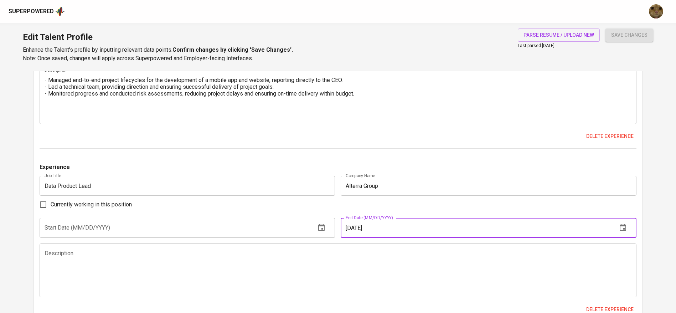
click at [70, 231] on input "text" at bounding box center [175, 228] width 271 height 20
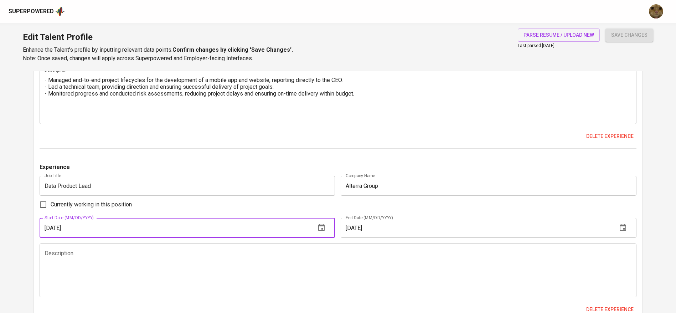
type input "08/01/2014"
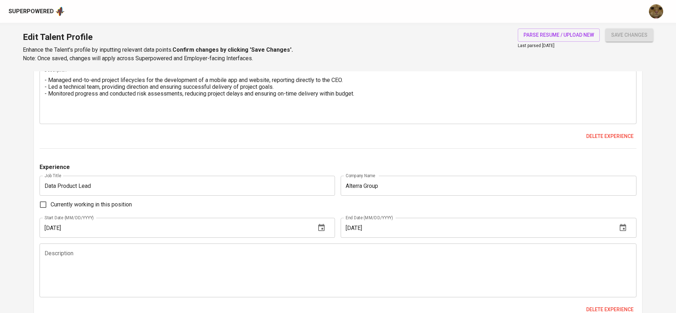
click at [123, 260] on textarea at bounding box center [338, 270] width 587 height 41
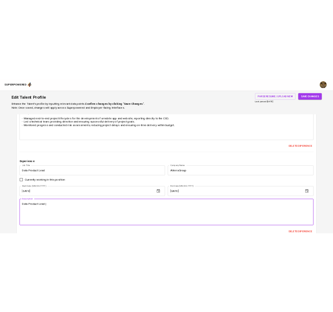
scroll to position [909, 0]
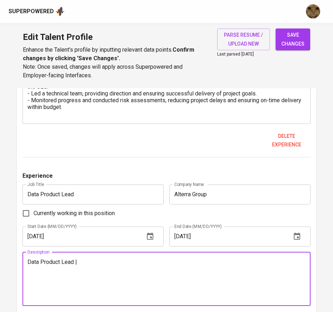
click at [141, 254] on div "Data Product Lead | Description" at bounding box center [166, 279] width 288 height 54
click at [99, 274] on textarea "Data Product Lead | 2017 - 2020" at bounding box center [166, 279] width 278 height 41
paste textarea "Directed a team of Data Analysts to build scalable BI solutions aligned with co…"
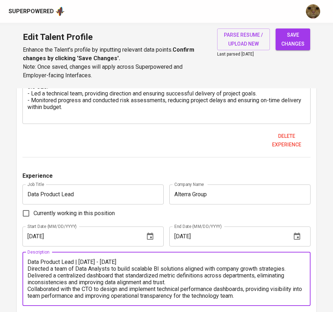
scroll to position [0, 0]
click at [30, 268] on textarea "Data Product Lead | 2017 - 2020 Directed a team of Data Analysts to build scala…" at bounding box center [166, 279] width 278 height 41
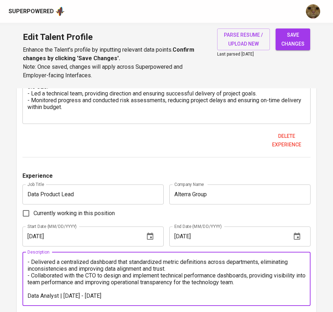
scroll to position [20, 0]
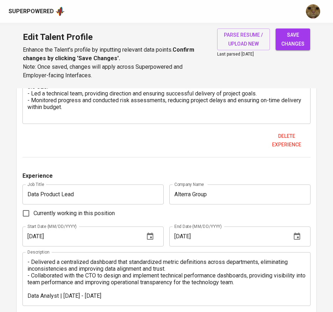
click at [113, 294] on textarea "Data Product Lead | 2017 - 2020 - Directed a team of Data Analysts to build sca…" at bounding box center [166, 279] width 278 height 41
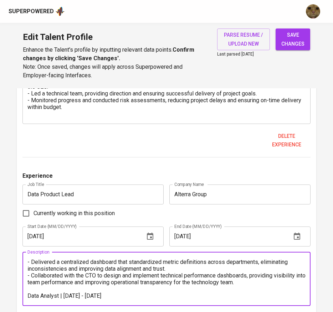
paste textarea "Developed automated reporting and dashboards, streamlining insight delivery for…"
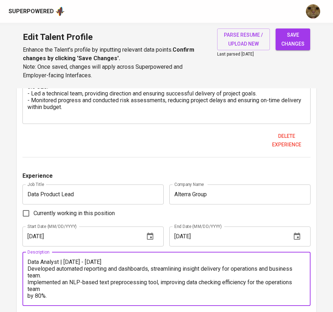
scroll to position [27, 0]
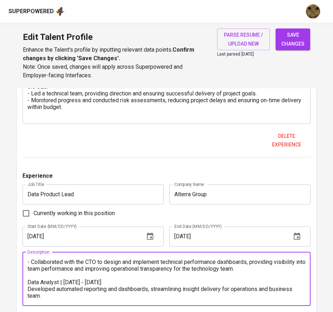
click at [31, 290] on textarea "Data Product Lead | 2017 - 2020 - Directed a team of Data Analysts to build sca…" at bounding box center [166, 279] width 278 height 41
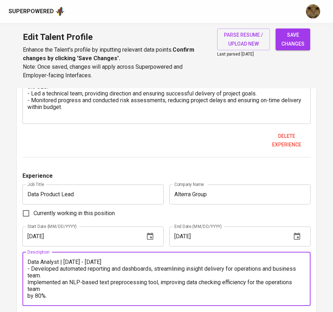
click at [29, 280] on textarea "Data Product Lead | 2017 - 2020 - Directed a team of Data Analysts to build sca…" at bounding box center [166, 279] width 278 height 41
click at [45, 291] on textarea "Data Product Lead | 2017 - 2020 - Directed a team of Data Analysts to build sca…" at bounding box center [166, 279] width 278 height 41
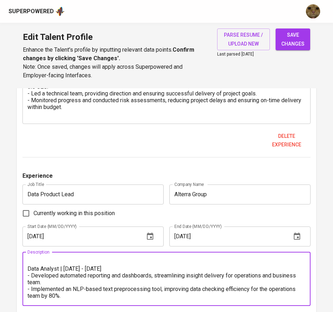
scroll to position [998, 0]
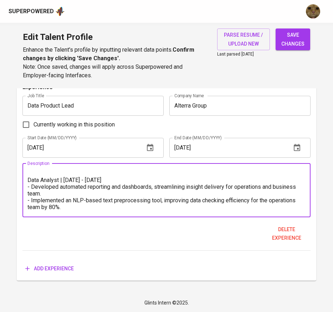
type textarea "Data Product Lead | 2017 - 2020 - Directed a team of Data Analysts to build sca…"
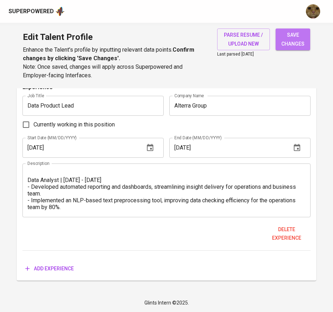
click at [284, 35] on span "save changes" at bounding box center [292, 39] width 23 height 17
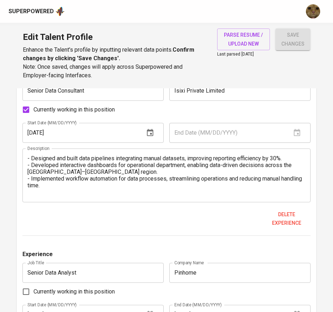
scroll to position [465, 0]
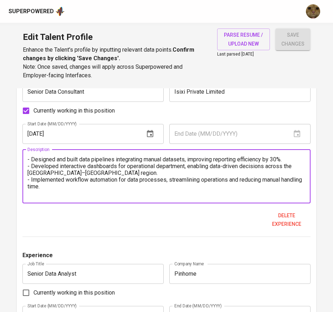
click at [96, 188] on textarea "- Designed and built data pipelines integrating manual datasets, improving repo…" at bounding box center [166, 176] width 278 height 41
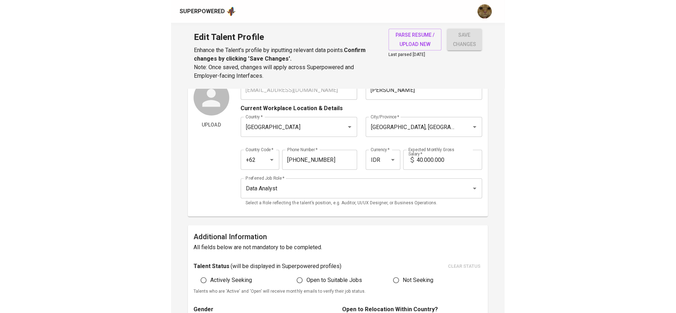
scroll to position [0, 0]
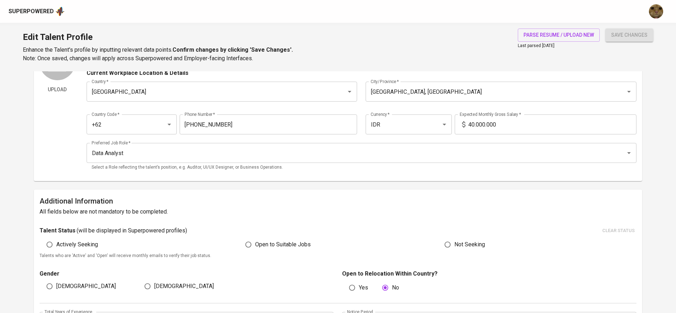
scroll to position [52, 0]
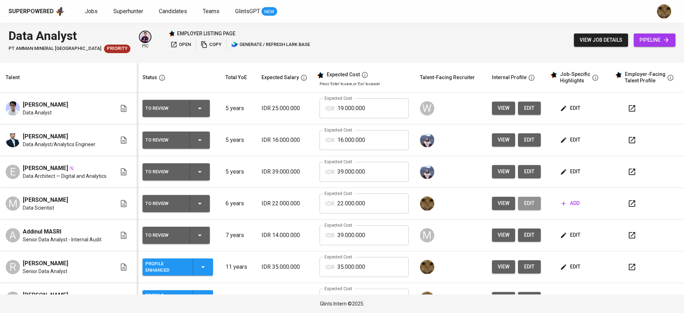
click at [524, 199] on span "edit" at bounding box center [529, 203] width 11 height 9
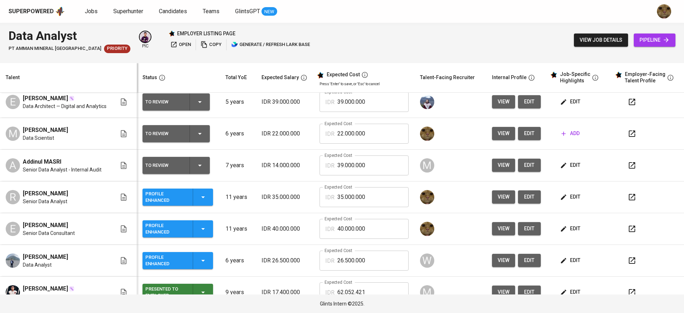
scroll to position [53, 0]
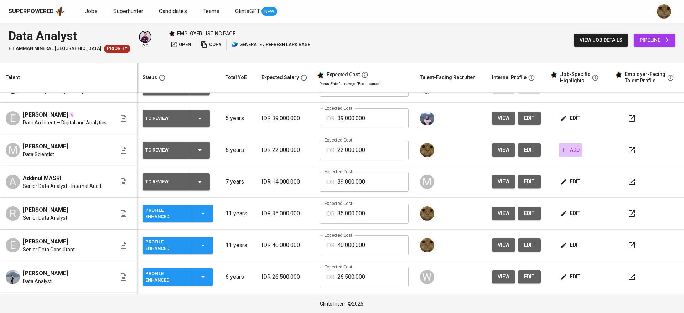
click at [560, 149] on icon "button" at bounding box center [563, 149] width 7 height 7
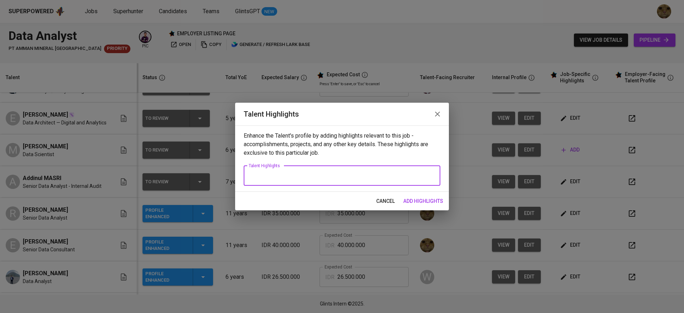
click at [265, 175] on textarea at bounding box center [342, 175] width 187 height 7
click at [382, 201] on span "cancel" at bounding box center [385, 201] width 19 height 9
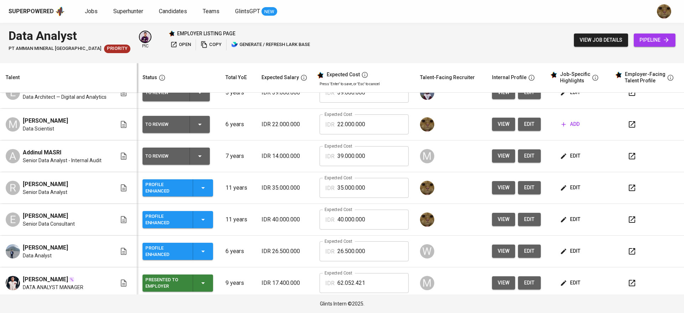
scroll to position [79, 0]
click at [628, 188] on icon "button" at bounding box center [632, 188] width 9 height 9
click at [628, 218] on icon "button" at bounding box center [632, 219] width 9 height 9
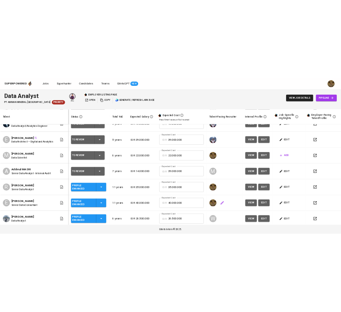
scroll to position [43, 0]
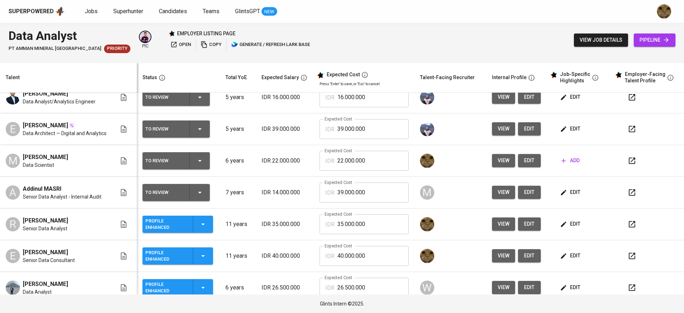
click at [572, 155] on button "add" at bounding box center [570, 160] width 24 height 13
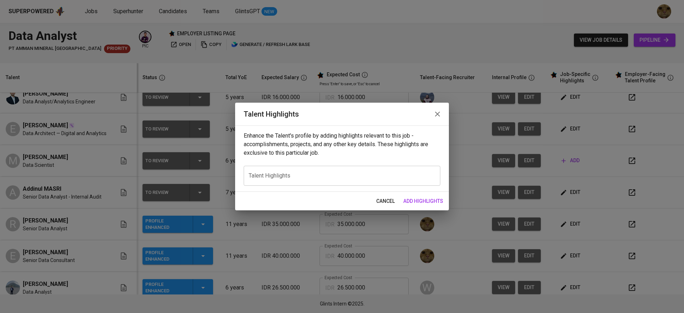
click at [387, 168] on div "x Talent Highlights" at bounding box center [342, 176] width 197 height 20
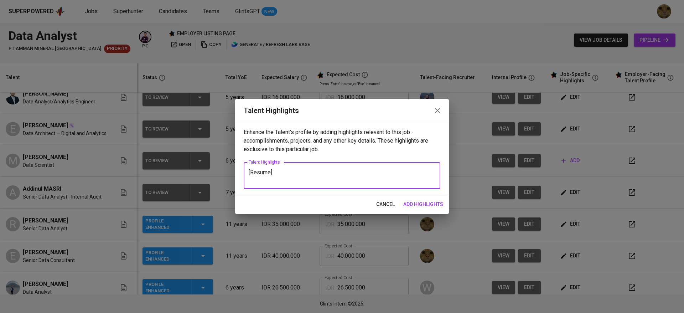
paste textarea "[URL][DOMAIN_NAME]"
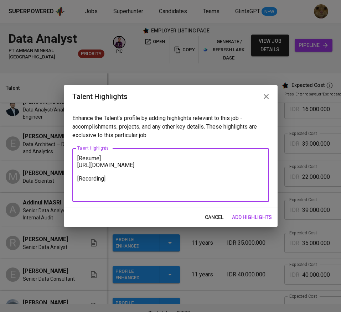
click at [78, 161] on textarea "[Resume] [URL][DOMAIN_NAME] [Recording]" at bounding box center [170, 175] width 187 height 41
click at [78, 158] on textarea "[Resume] [URL][DOMAIN_NAME] [Recording]" at bounding box center [170, 175] width 187 height 41
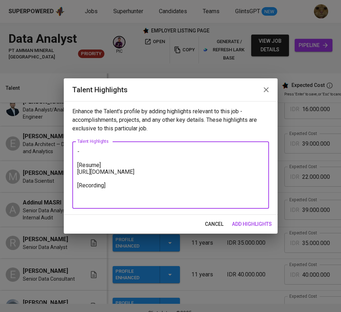
click at [95, 157] on textarea "- [Resume] [URL][DOMAIN_NAME] [Recording]" at bounding box center [170, 175] width 187 height 54
click at [91, 154] on textarea "- [Resume] [URL][DOMAIN_NAME] [Recording]" at bounding box center [170, 175] width 187 height 54
click at [210, 157] on textarea "- [PERSON_NAME] has over 6 years of professional experience [Resume] [URL][DOMA…" at bounding box center [170, 175] width 187 height 54
click at [224, 155] on textarea "- [PERSON_NAME] has over 6 years of professional experience [Resume] [URL][DOMA…" at bounding box center [170, 175] width 187 height 54
click at [219, 152] on textarea "- [PERSON_NAME] has over 6 years of professional experience [Resume] [URL][DOMA…" at bounding box center [170, 175] width 187 height 54
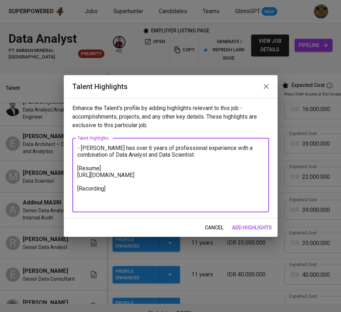
click at [192, 154] on textarea "- [PERSON_NAME] has over 6 years of professional experience with a combination …" at bounding box center [170, 175] width 187 height 61
paste textarea "From a technical perspective, I have hands-on experience with SQL for data quer…"
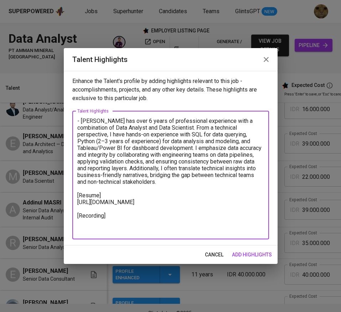
drag, startPoint x: 233, startPoint y: 127, endPoint x: 251, endPoint y: 126, distance: 17.8
click at [251, 126] on textarea "- [PERSON_NAME] has over 6 years of professional experience with a combination …" at bounding box center [170, 175] width 187 height 115
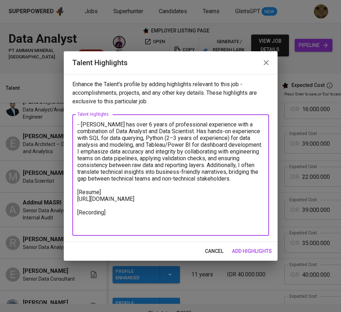
drag, startPoint x: 133, startPoint y: 139, endPoint x: 197, endPoint y: 139, distance: 63.4
click at [197, 139] on textarea "- [PERSON_NAME] has over 6 years of professional experience with a combination …" at bounding box center [170, 175] width 187 height 108
click at [195, 146] on textarea "- [PERSON_NAME] has over 6 years of professional experience with a combination …" at bounding box center [170, 175] width 187 height 108
drag, startPoint x: 160, startPoint y: 129, endPoint x: 235, endPoint y: 144, distance: 76.9
click at [235, 144] on textarea "- [PERSON_NAME] has over 6 years of professional experience with a combination …" at bounding box center [170, 175] width 187 height 108
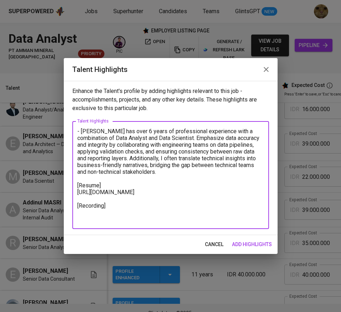
click at [154, 158] on textarea "- [PERSON_NAME] has over 6 years of professional experience with a combination …" at bounding box center [170, 175] width 187 height 95
drag, startPoint x: 119, startPoint y: 158, endPoint x: 157, endPoint y: 172, distance: 40.5
click at [157, 172] on textarea "- [PERSON_NAME] has over 6 years of professional experience with a combination …" at bounding box center [170, 175] width 187 height 95
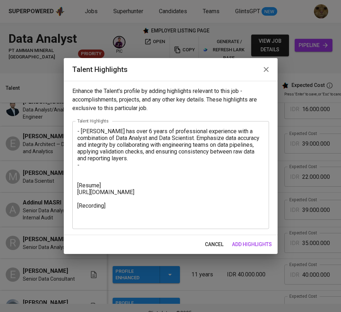
click at [158, 166] on textarea "- [PERSON_NAME] has over 6 years of professional experience with a combination …" at bounding box center [170, 175] width 187 height 95
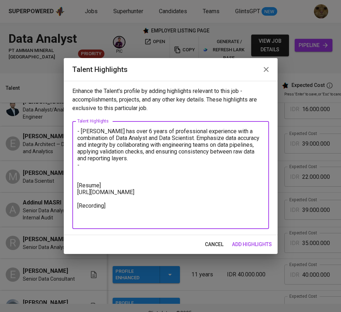
paste textarea "As an example of a large-scale project, I contributed to a cinema operations op…"
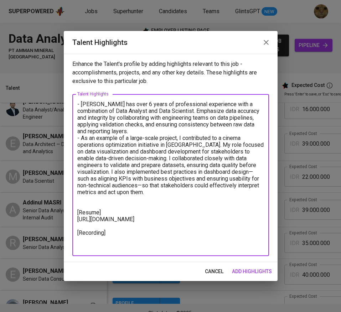
click at [181, 138] on textarea "- [PERSON_NAME] has over 6 years of professional experience with a combination …" at bounding box center [170, 175] width 187 height 149
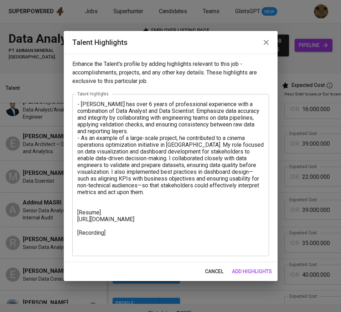
click at [166, 145] on textarea "- [PERSON_NAME] has over 6 years of professional experience with a combination …" at bounding box center [170, 175] width 187 height 149
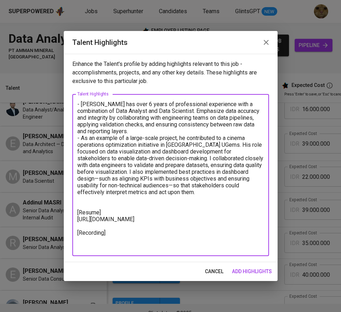
click at [155, 157] on textarea "- [PERSON_NAME] has over 6 years of professional experience with a combination …" at bounding box center [170, 175] width 187 height 149
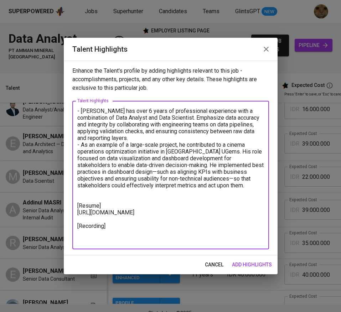
click at [129, 137] on textarea "- [PERSON_NAME] has over 6 years of professional experience with a combination …" at bounding box center [170, 175] width 187 height 135
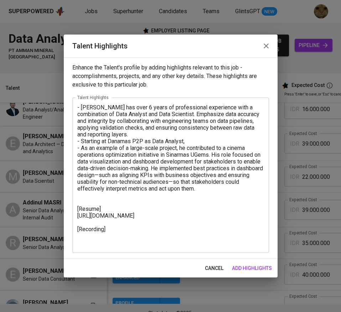
click at [190, 144] on textarea "- Max has over 6 years of professional experience with a combination of Data An…" at bounding box center [170, 175] width 187 height 142
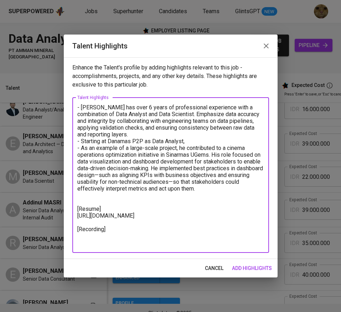
paste textarea "where I was primarily involved in projects related to financial technology. One…"
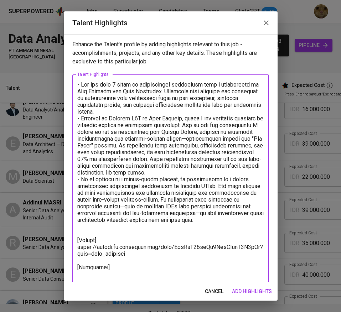
drag, startPoint x: 187, startPoint y: 118, endPoint x: 206, endPoint y: 120, distance: 19.0
click at [206, 120] on textarea at bounding box center [170, 182] width 187 height 203
click at [246, 125] on textarea at bounding box center [170, 179] width 187 height 196
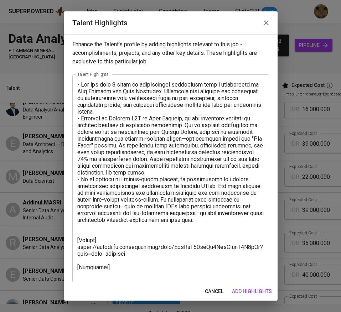
click at [223, 156] on textarea at bounding box center [170, 179] width 187 height 196
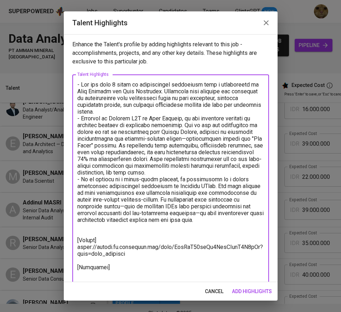
click at [180, 133] on textarea at bounding box center [170, 179] width 187 height 196
drag, startPoint x: 188, startPoint y: 159, endPoint x: 194, endPoint y: 171, distance: 13.2
click at [194, 171] on textarea at bounding box center [170, 179] width 187 height 196
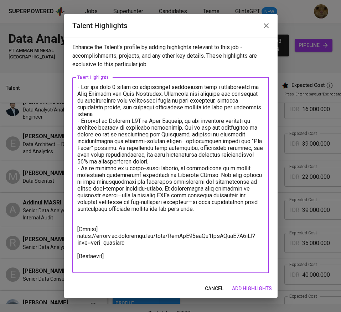
click at [124, 194] on textarea at bounding box center [170, 175] width 187 height 183
click at [197, 202] on textarea at bounding box center [170, 175] width 187 height 183
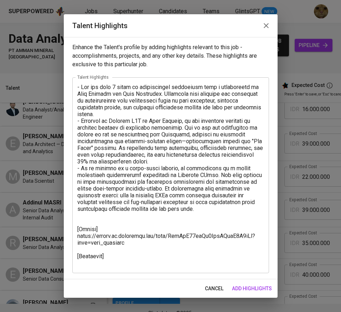
click at [82, 171] on textarea at bounding box center [170, 175] width 187 height 183
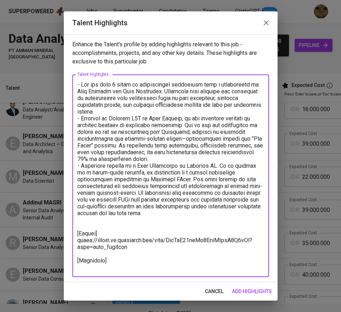
drag, startPoint x: 187, startPoint y: 175, endPoint x: 205, endPoint y: 174, distance: 18.2
click at [205, 174] on textarea at bounding box center [170, 175] width 187 height 189
click at [226, 212] on textarea at bounding box center [170, 175] width 187 height 189
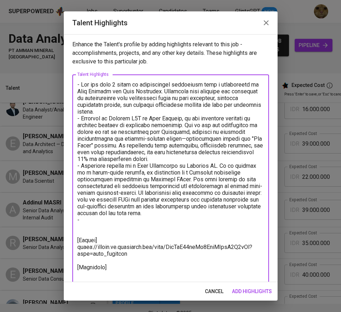
paste textarea "Afterward, I transitioned to MyChapter as a Data Scientist, collaborating close…"
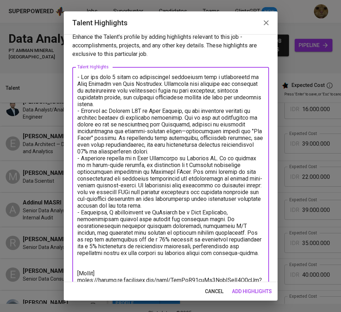
scroll to position [35, 0]
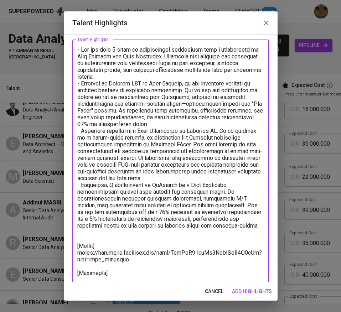
drag, startPoint x: 103, startPoint y: 230, endPoint x: 74, endPoint y: 184, distance: 54.6
click at [74, 184] on div "x Talent Highlights" at bounding box center [170, 168] width 197 height 257
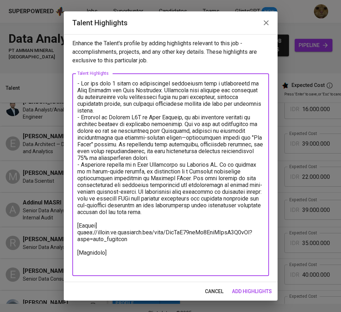
scroll to position [0, 0]
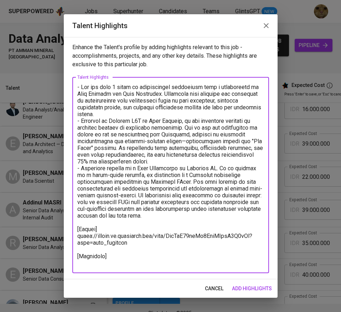
click at [115, 251] on textarea at bounding box center [170, 175] width 187 height 183
click at [113, 254] on textarea at bounding box center [170, 175] width 187 height 183
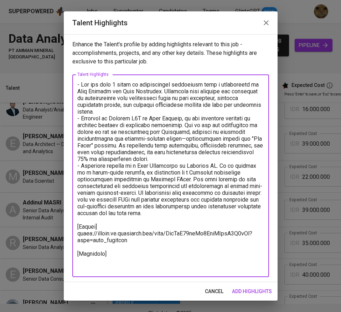
paste textarea "https://glints.sg.larksuite.com/minutes/obsgxd4714qa3792k73k7596?from=from_copy…"
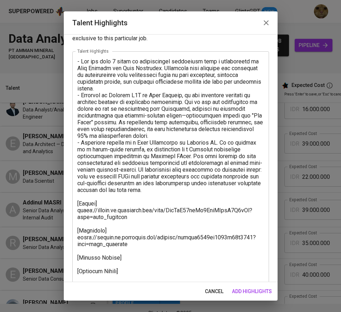
scroll to position [42, 0]
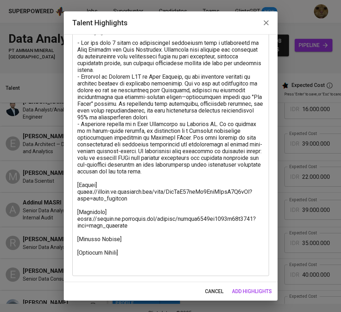
click at [123, 238] on textarea at bounding box center [170, 155] width 187 height 230
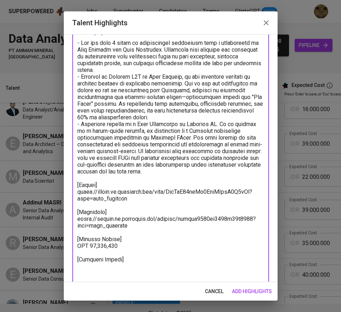
click at [126, 259] on textarea at bounding box center [170, 158] width 187 height 237
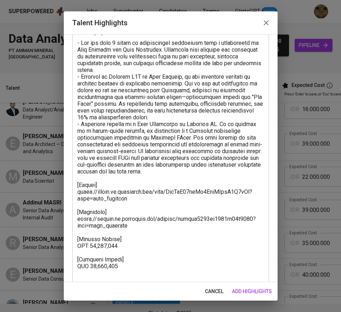
scroll to position [55, 0]
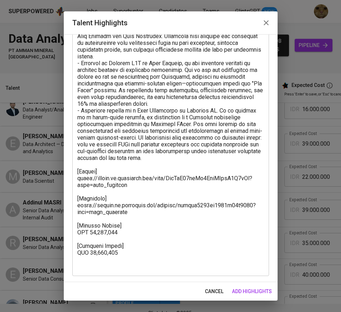
click at [102, 265] on textarea at bounding box center [170, 148] width 187 height 244
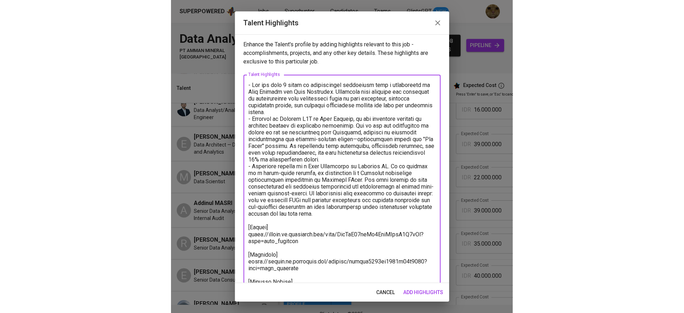
scroll to position [42, 0]
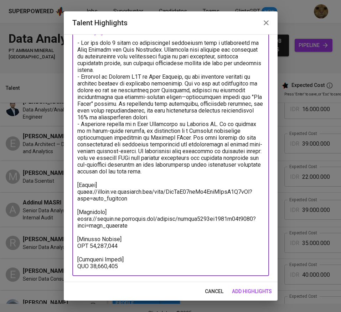
click at [111, 247] on textarea at bounding box center [170, 155] width 187 height 230
type textarea "- Max has over 6 years of professional experience with a combination of Data An…"
click at [258, 286] on button "add highlights" at bounding box center [252, 291] width 46 height 13
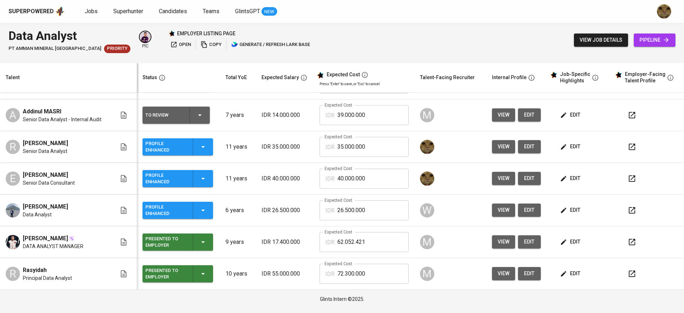
scroll to position [67, 0]
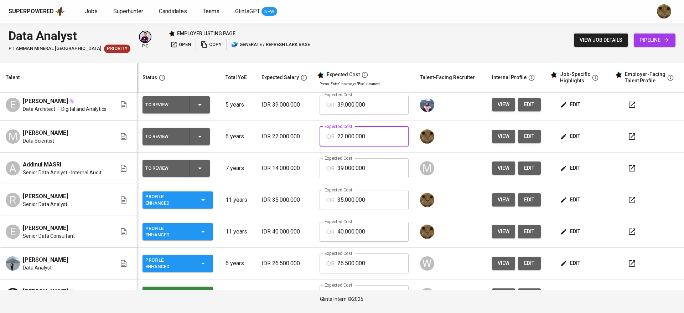
drag, startPoint x: 394, startPoint y: 137, endPoint x: 317, endPoint y: 136, distance: 77.3
click at [319, 136] on div "IDR 22.000.000 Expected Cost" at bounding box center [363, 136] width 89 height 20
type input "20.000.000"
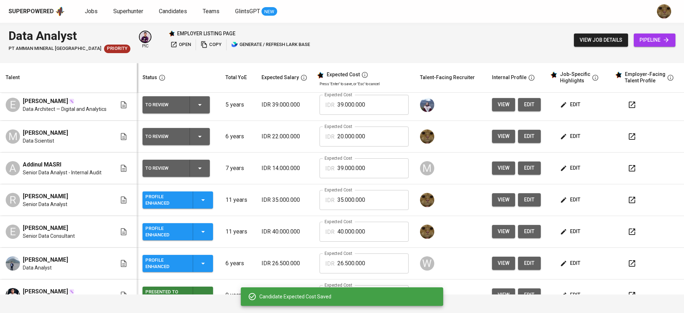
click at [518, 139] on button "edit" at bounding box center [529, 136] width 23 height 13
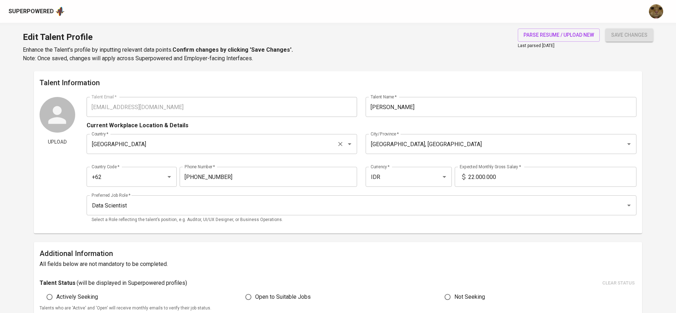
type input "[EMAIL_ADDRESS][DOMAIN_NAME]"
type input "[PERSON_NAME]"
type input "[GEOGRAPHIC_DATA]"
type input "[GEOGRAPHIC_DATA], [GEOGRAPHIC_DATA]"
type input "+62"
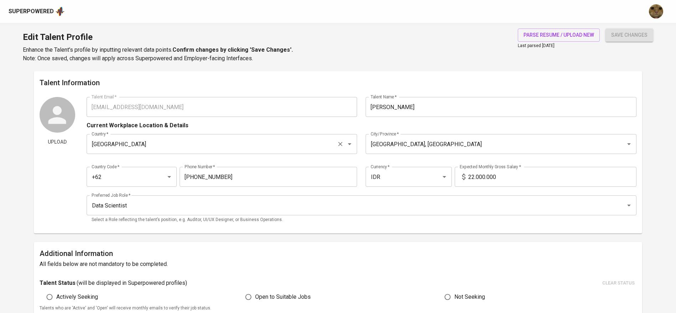
type input "[PHONE_NUMBER]"
type input "IDR"
type input "Data Scientist"
type input "6"
type input "1 Month"
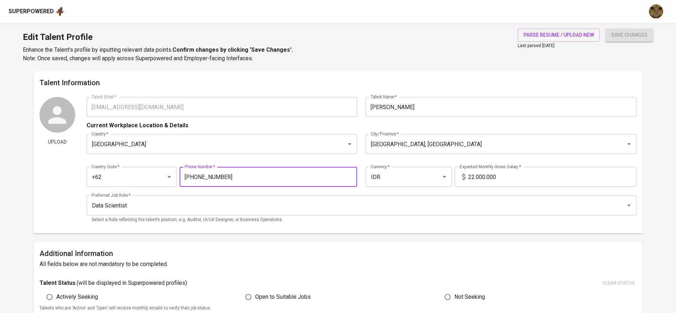
click at [220, 176] on input "[PHONE_NUMBER]" at bounding box center [268, 177] width 177 height 20
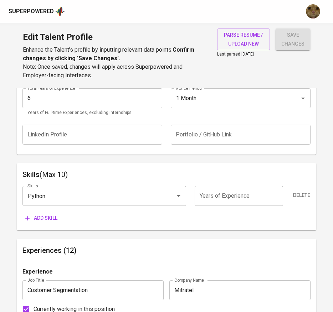
scroll to position [296, 0]
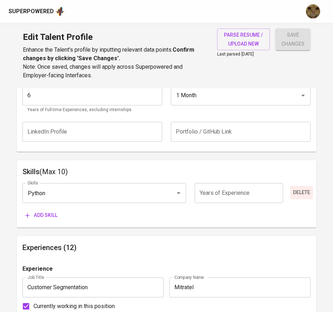
click at [300, 194] on span "Delete" at bounding box center [301, 192] width 17 height 9
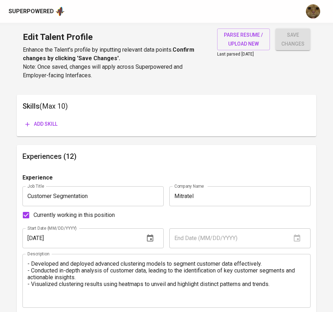
scroll to position [362, 0]
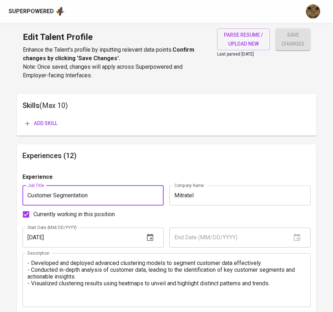
click at [78, 198] on input "Customer Segmentation" at bounding box center [92, 196] width 141 height 20
type input "Data Consultant"
click at [198, 195] on input "Mitratel" at bounding box center [239, 196] width 141 height 20
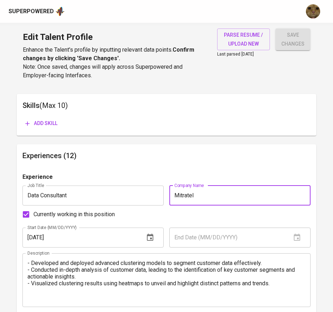
type input "S"
type input "Xquisite AI"
click at [93, 233] on input "[DATE]" at bounding box center [80, 238] width 116 height 20
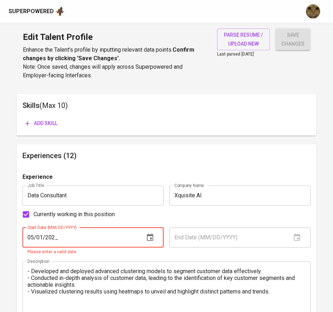
type input "[DATE]"
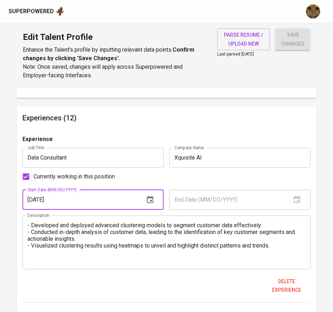
scroll to position [405, 0]
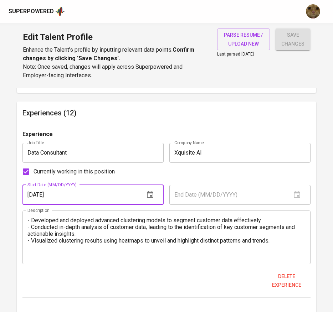
click at [121, 244] on textarea "- Developed and deployed advanced clustering models to segment customer data ef…" at bounding box center [166, 237] width 278 height 41
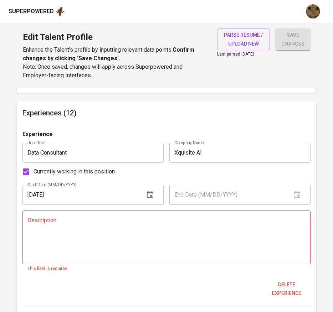
click at [146, 239] on textarea at bounding box center [166, 237] width 278 height 41
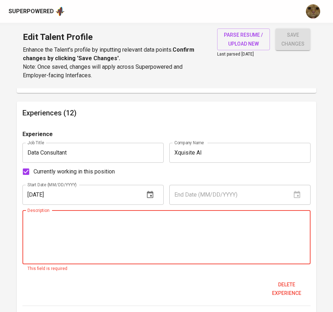
click at [75, 237] on textarea at bounding box center [166, 237] width 278 height 41
paste textarea "Pertamina - System Downstream Planning & Scheduling Developed and implemented a…"
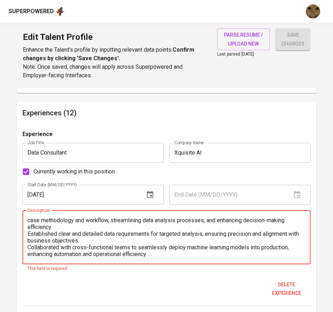
scroll to position [0, 0]
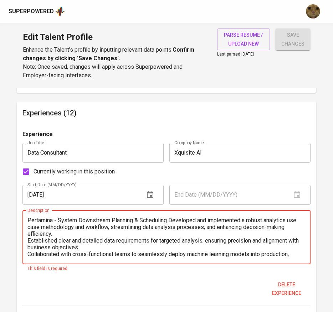
click at [172, 217] on textarea "Pertamina - System Downstream Planning & Scheduling Developed and implemented a…" at bounding box center [166, 237] width 278 height 41
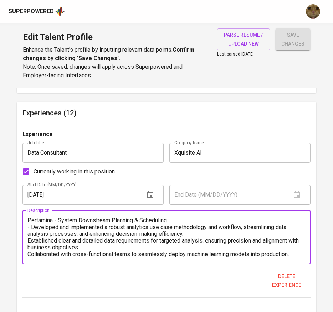
drag, startPoint x: 29, startPoint y: 219, endPoint x: 59, endPoint y: 242, distance: 38.1
click at [29, 219] on textarea "Pertamina - System Downstream Planning & Scheduling - Developed and implemented…" at bounding box center [166, 237] width 278 height 41
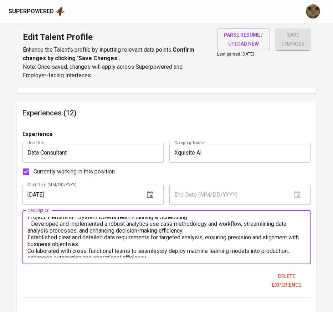
scroll to position [3, 0]
click at [28, 236] on textarea "Project: Pertamina - System Downstream Planning & Scheduling - Developed and im…" at bounding box center [166, 237] width 278 height 41
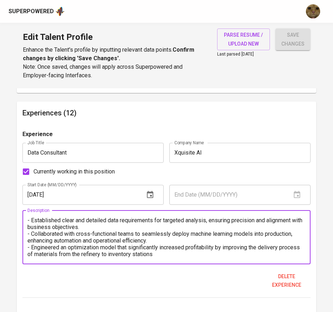
scroll to position [34, 0]
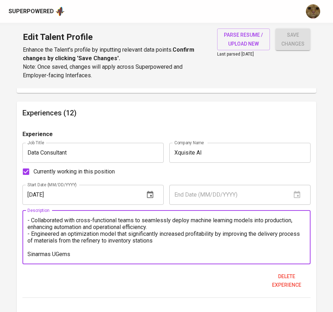
click at [29, 252] on textarea "Project: Pertamina - System Downstream Planning & Scheduling - Developed and im…" at bounding box center [166, 237] width 278 height 41
click at [106, 255] on textarea "Project: Pertamina - System Downstream Planning & Scheduling - Developed and im…" at bounding box center [166, 237] width 278 height 41
click at [177, 253] on textarea "Project: Pertamina - System Downstream Planning & Scheduling - Developed and im…" at bounding box center [166, 237] width 278 height 41
paste textarea "Designed and developed interactive dashboards & reports using Apache Superset t…"
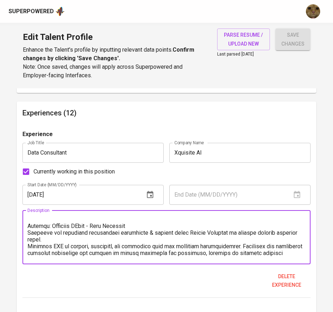
scroll to position [62, 0]
click at [27, 233] on textarea at bounding box center [166, 237] width 278 height 41
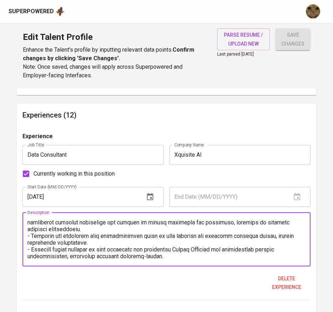
scroll to position [403, 0]
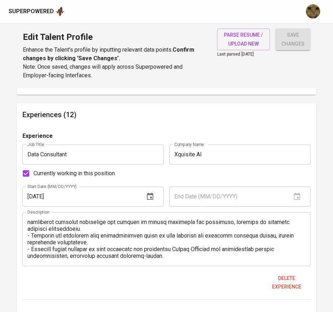
click at [89, 258] on textarea at bounding box center [166, 239] width 278 height 41
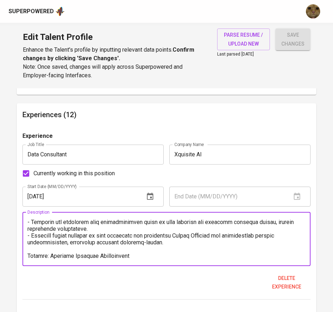
scroll to position [115, 0]
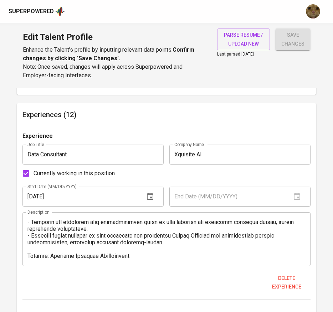
click at [101, 260] on div "Description" at bounding box center [166, 239] width 288 height 54
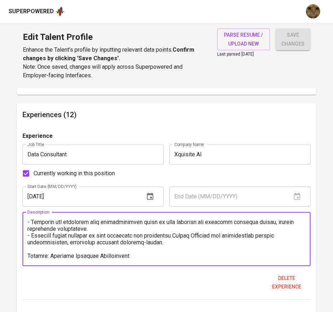
paste textarea "Developed and deployed advanced clustering models to segment customer data effe…"
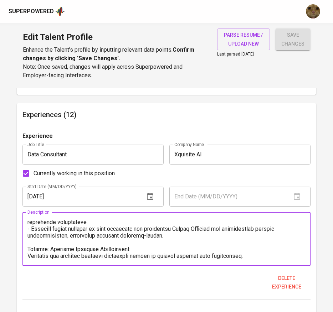
scroll to position [135, 0]
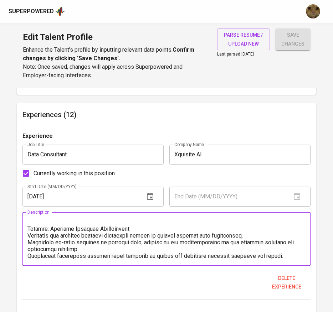
click at [32, 236] on textarea at bounding box center [166, 239] width 278 height 41
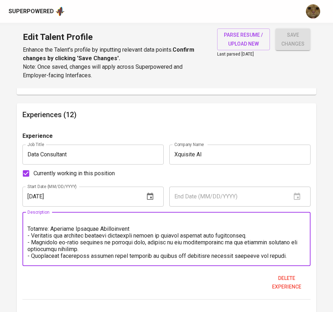
scroll to position [149, 0]
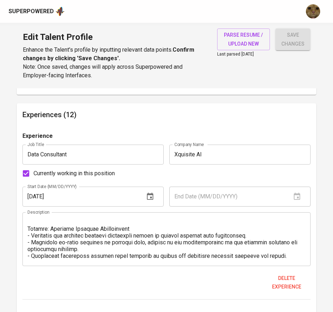
click at [104, 253] on textarea at bounding box center [166, 239] width 278 height 41
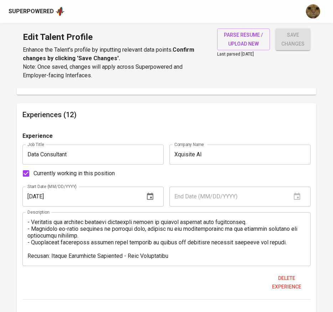
click at [190, 258] on textarea at bounding box center [166, 239] width 278 height 41
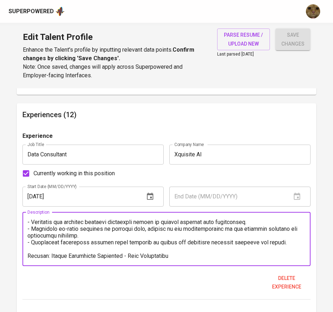
paste textarea "Created interactive data visualizations using Apache Superset to effectively co…"
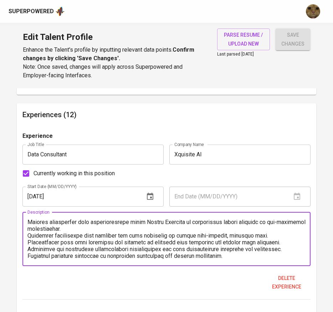
scroll to position [175, 0]
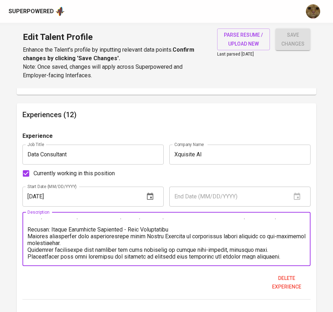
click at [30, 237] on textarea at bounding box center [166, 239] width 278 height 41
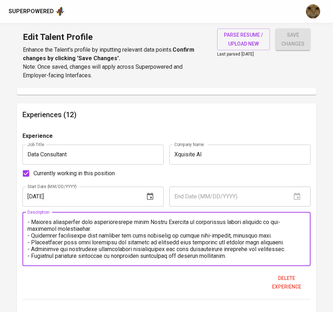
scroll to position [210, 0]
click at [201, 248] on textarea at bounding box center [166, 239] width 278 height 41
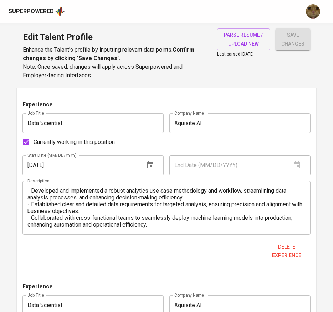
scroll to position [624, 0]
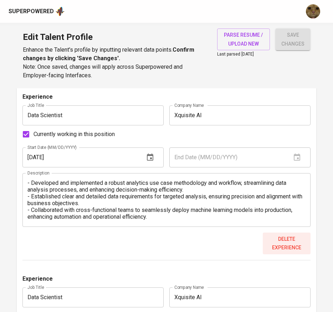
type textarea "Project: Pertamina - System Downstream Planning & Scheduling - Developed and im…"
click at [278, 240] on span "Delete experience" at bounding box center [286, 243] width 42 height 17
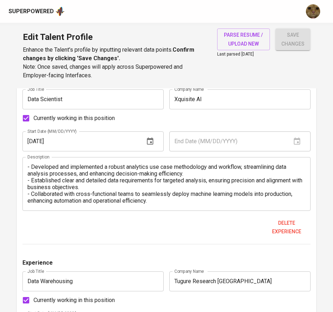
scroll to position [651, 0]
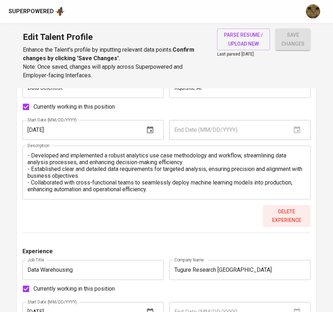
click at [291, 212] on span "Delete experience" at bounding box center [286, 215] width 42 height 17
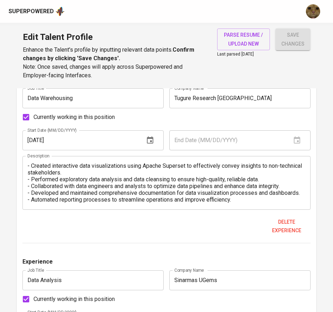
scroll to position [641, 0]
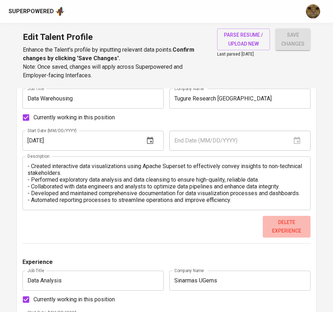
click at [289, 218] on span "Delete experience" at bounding box center [286, 226] width 42 height 17
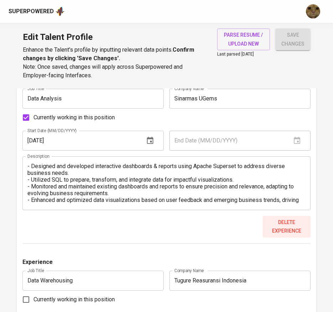
click at [288, 222] on span "Delete experience" at bounding box center [286, 226] width 42 height 17
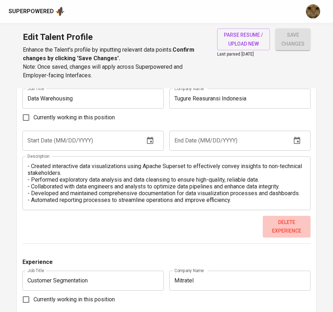
click at [288, 222] on span "Delete experience" at bounding box center [286, 226] width 42 height 17
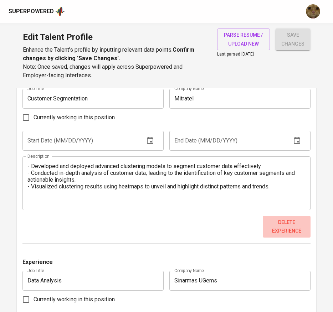
click at [288, 222] on span "Delete experience" at bounding box center [286, 226] width 42 height 17
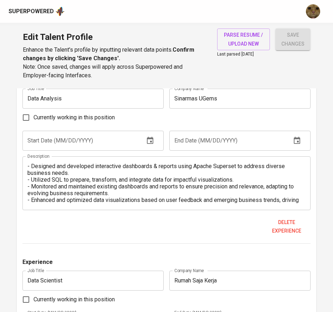
click at [288, 222] on span "Delete experience" at bounding box center [286, 226] width 42 height 17
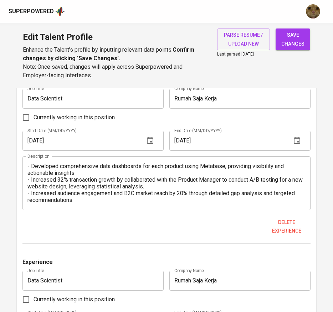
click at [288, 222] on span "Delete experience" at bounding box center [286, 226] width 42 height 17
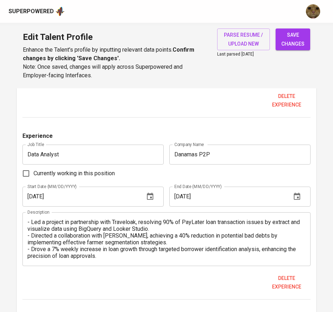
scroll to position [998, 0]
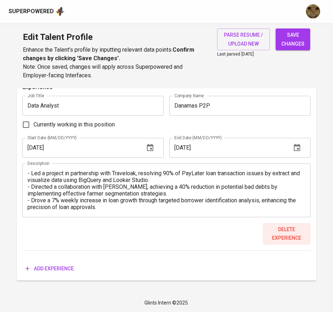
click at [300, 235] on span "Delete experience" at bounding box center [286, 233] width 42 height 17
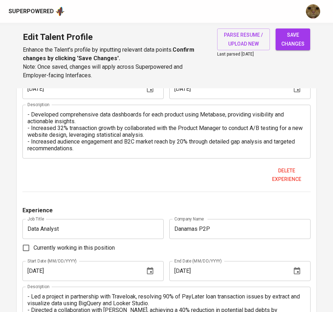
scroll to position [816, 0]
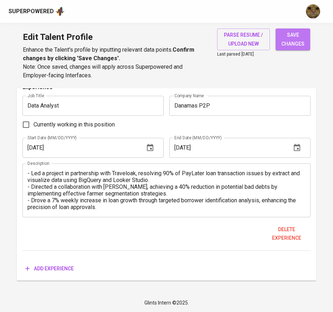
click at [285, 43] on span "save changes" at bounding box center [292, 39] width 23 height 17
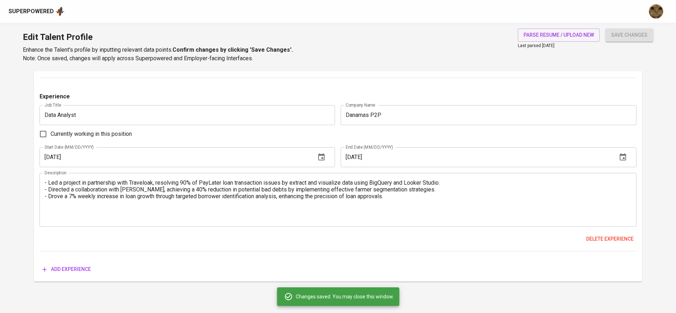
scroll to position [115, 0]
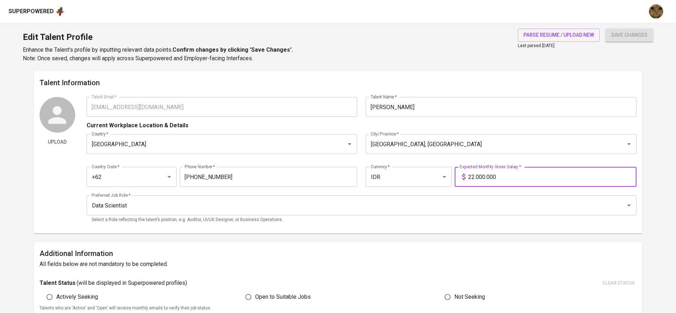
click at [474, 178] on input "22.000.000" at bounding box center [552, 177] width 168 height 20
type input "20.000.000"
click at [605, 28] on button "save changes" at bounding box center [629, 34] width 48 height 13
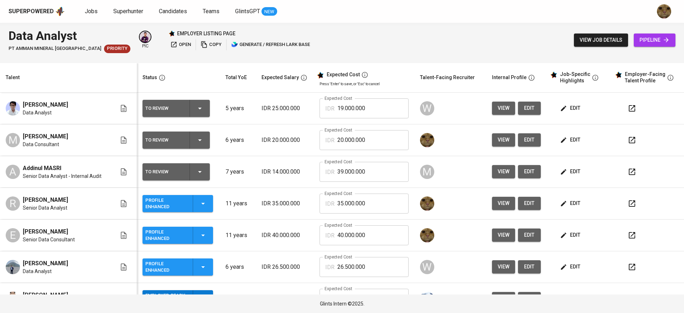
click at [202, 135] on div "To Review" at bounding box center [176, 139] width 62 height 17
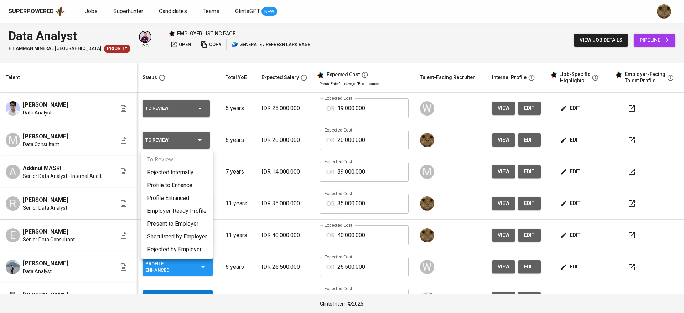
click at [184, 195] on li "Profile Enhanced" at bounding box center [176, 198] width 71 height 13
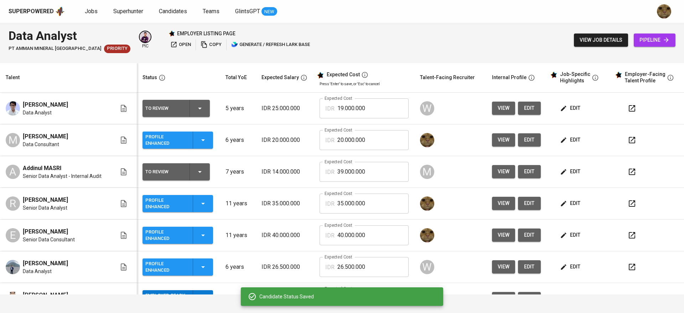
click at [629, 139] on icon "button" at bounding box center [632, 140] width 6 height 6
